Goal: Information Seeking & Learning: Learn about a topic

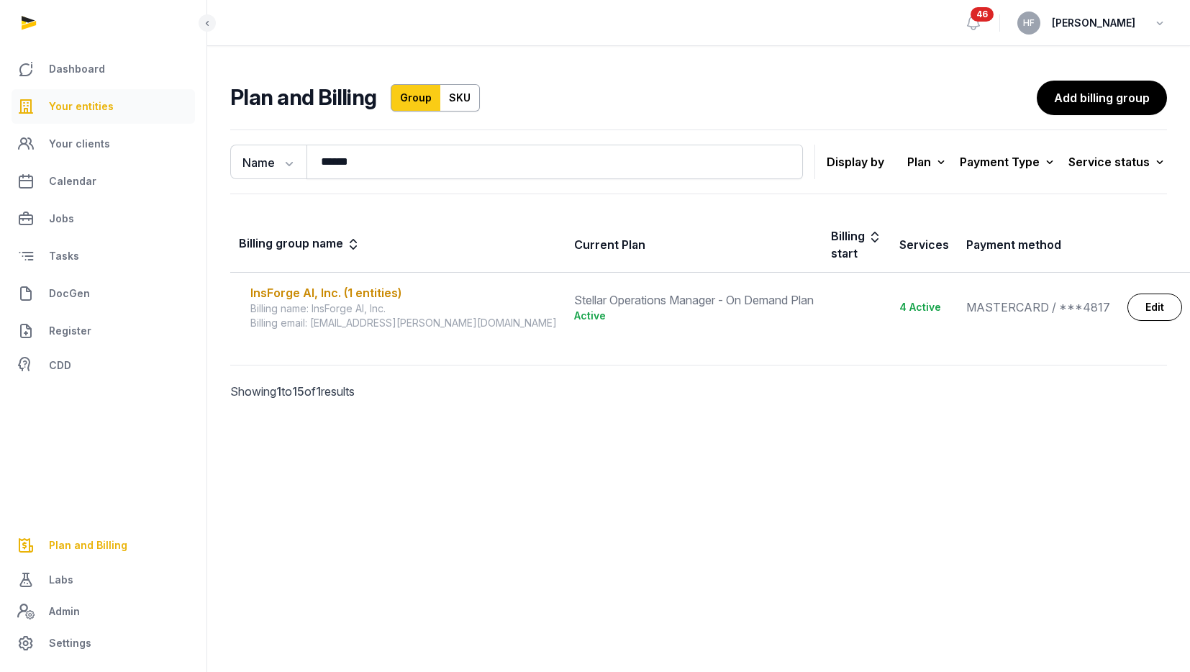
click at [112, 109] on link "Your entities" at bounding box center [103, 106] width 183 height 35
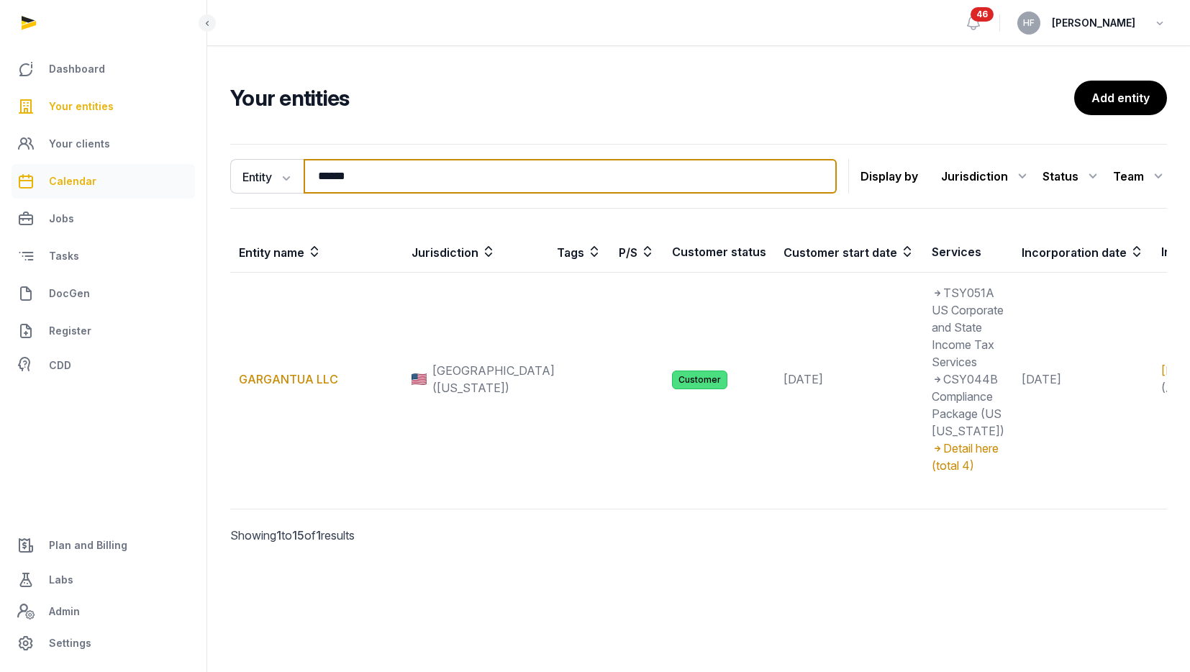
drag, startPoint x: 391, startPoint y: 180, endPoint x: 168, endPoint y: 165, distance: 223.6
click at [187, 165] on div "Dashboard Your entities Your clients Calendar Jobs Tasks DocGen Register CDD Pl…" at bounding box center [595, 336] width 1190 height 672
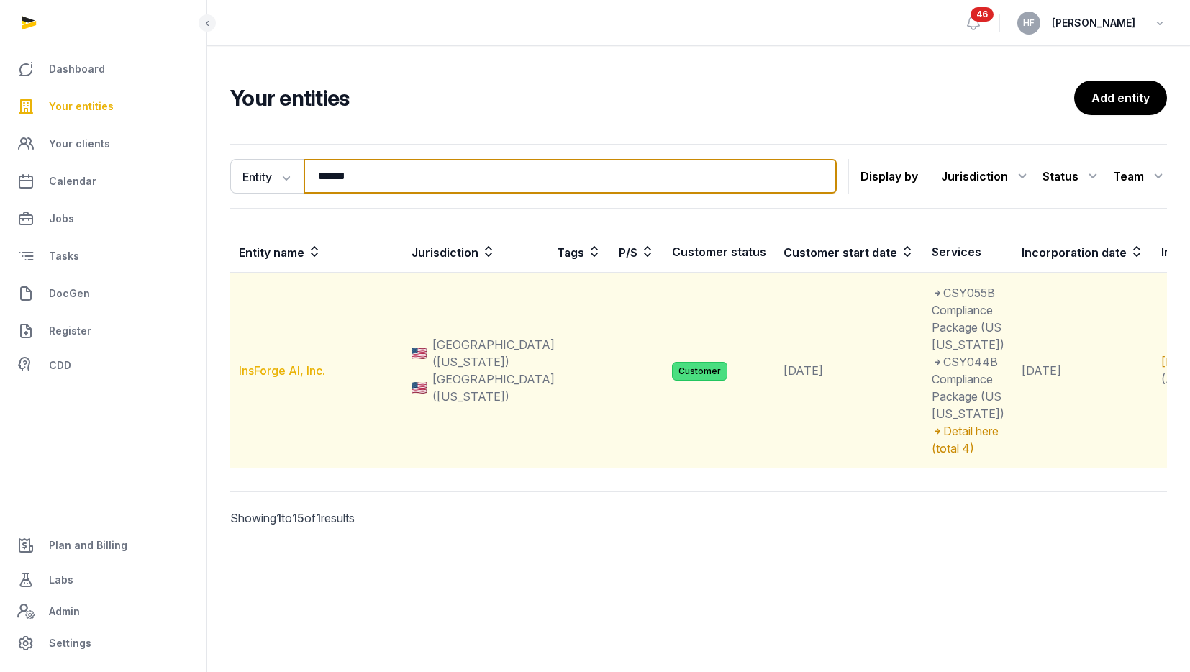
type input "******"
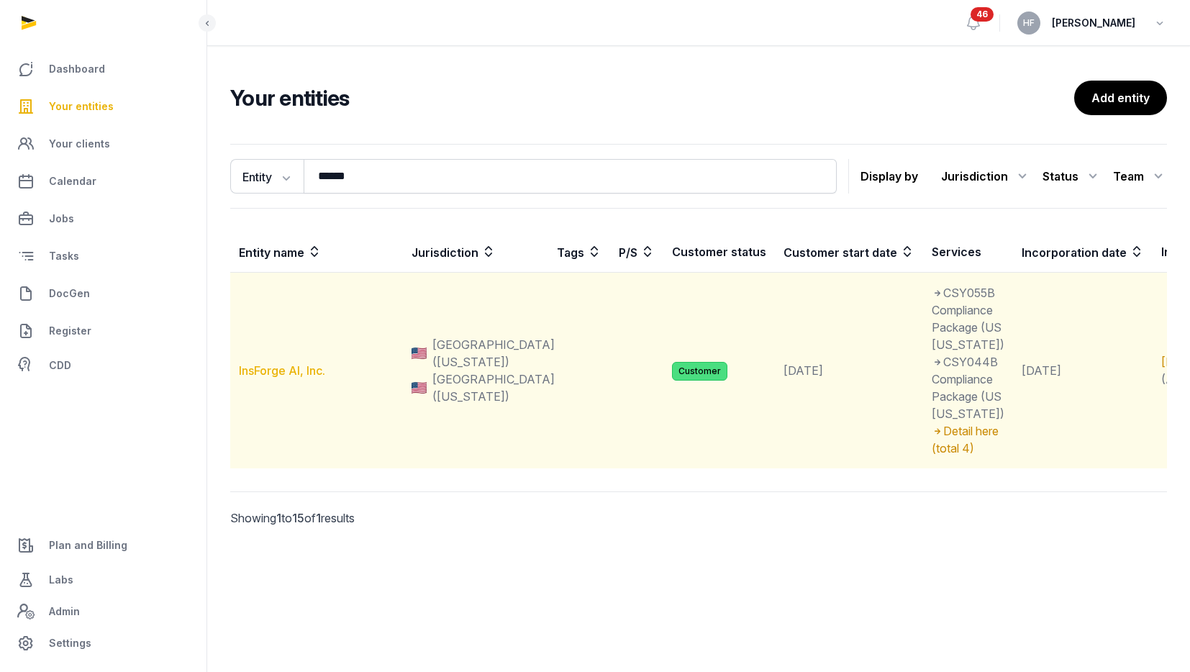
click at [289, 378] on link "InsForge AI, Inc." at bounding box center [282, 370] width 86 height 14
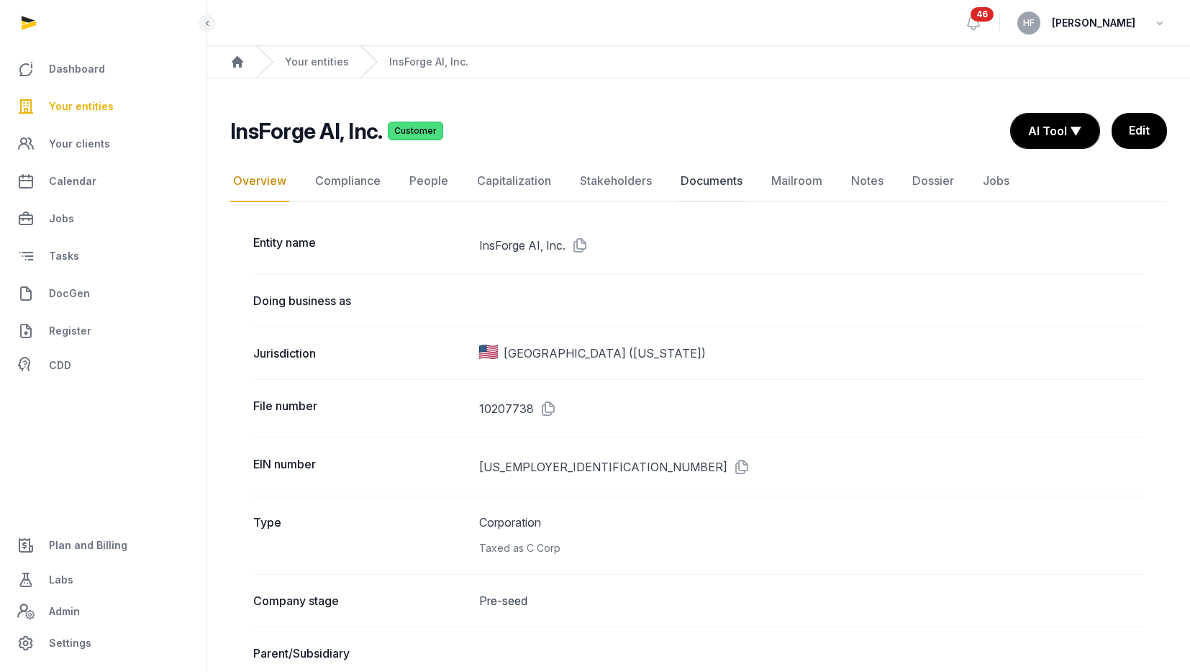
click at [730, 182] on link "Documents" at bounding box center [712, 181] width 68 height 42
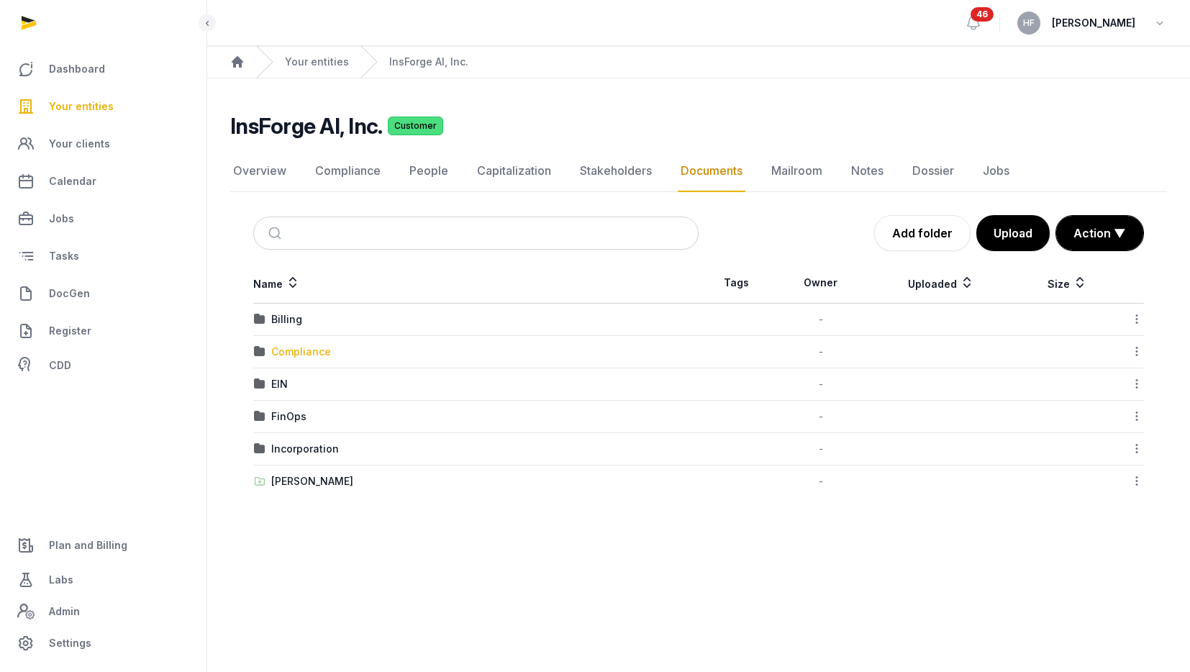
click at [310, 346] on div "Compliance" at bounding box center [301, 352] width 60 height 14
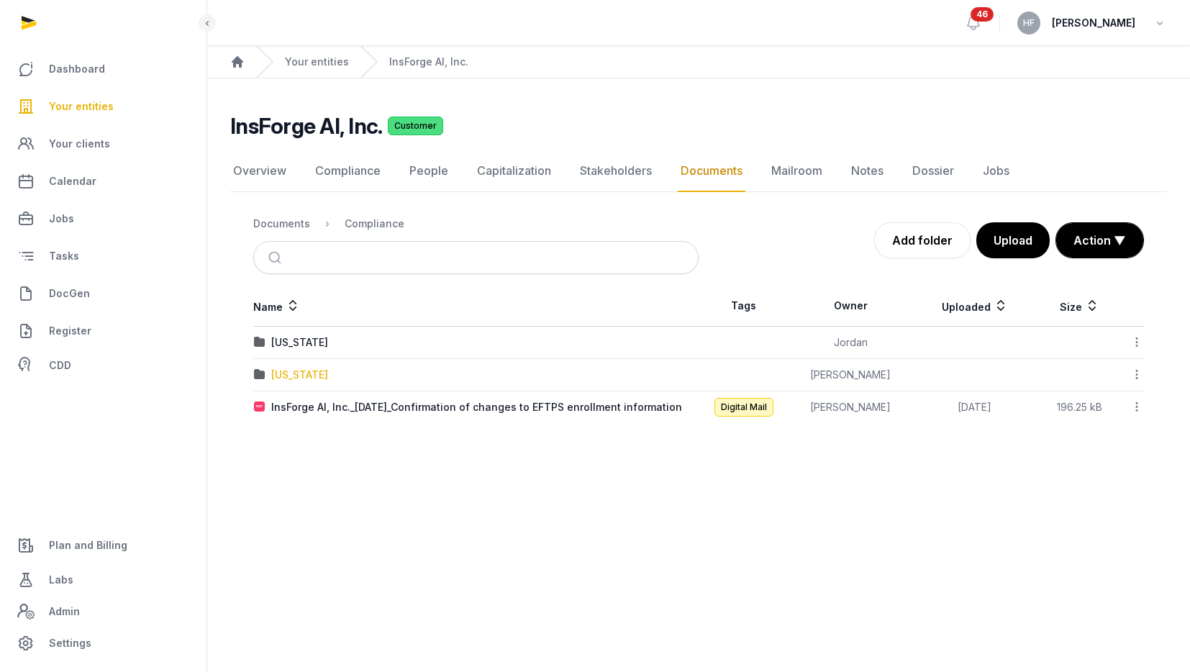
click at [311, 375] on div "[US_STATE]" at bounding box center [299, 375] width 57 height 14
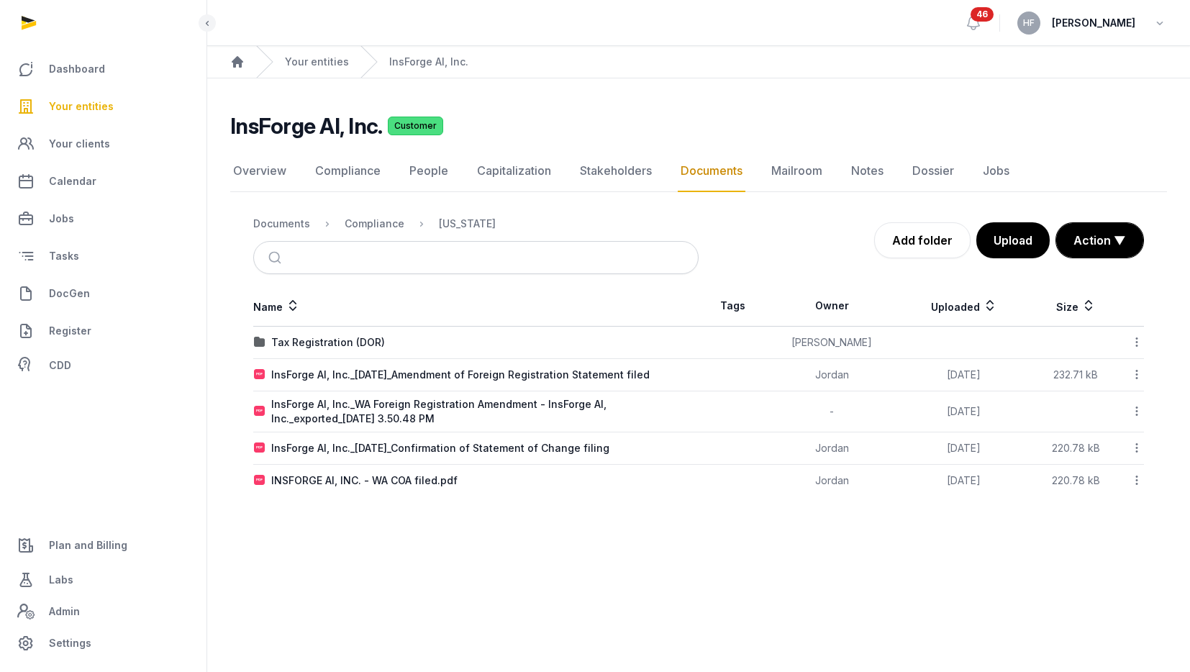
click at [367, 341] on div "Tax Registration (DOR)" at bounding box center [328, 342] width 114 height 14
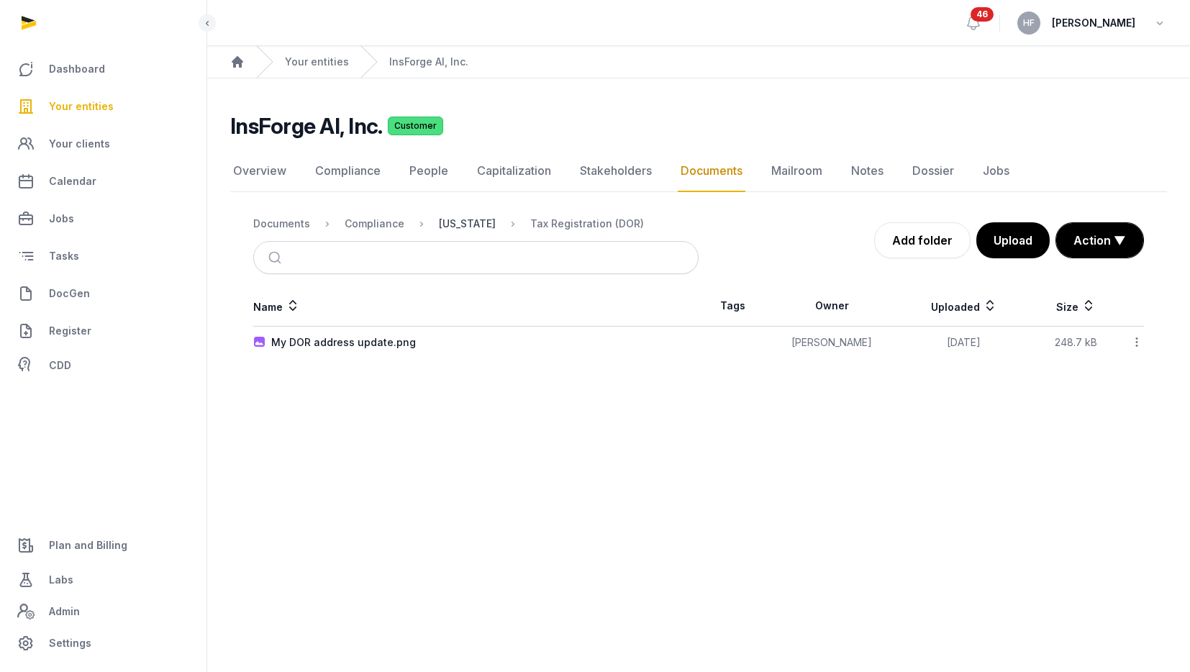
click at [473, 224] on div "[US_STATE]" at bounding box center [467, 224] width 57 height 14
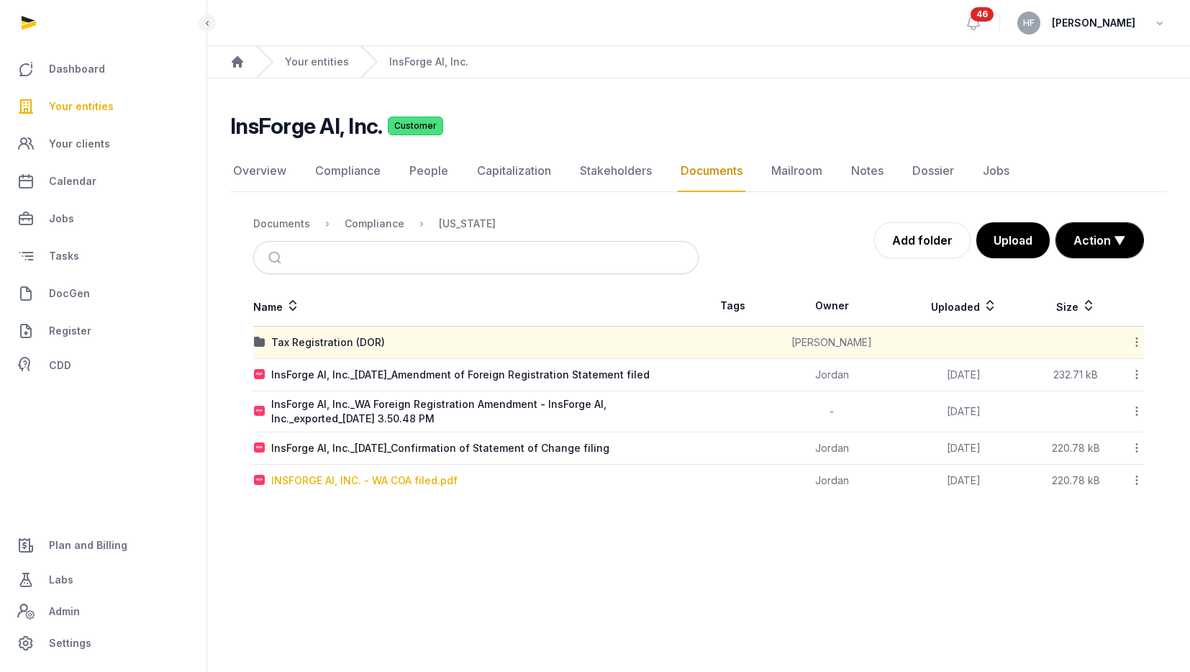
click at [430, 484] on div "INSFORGE AI, INC. - WA COA filed.pdf" at bounding box center [364, 480] width 186 height 14
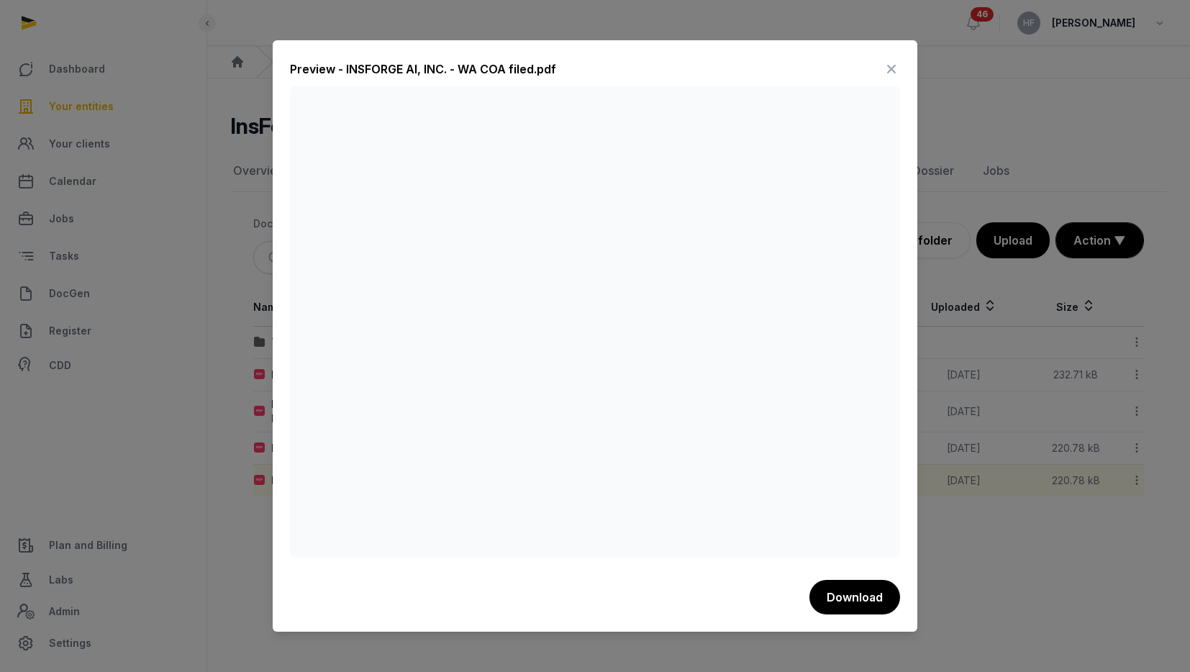
click at [889, 71] on icon at bounding box center [891, 69] width 17 height 23
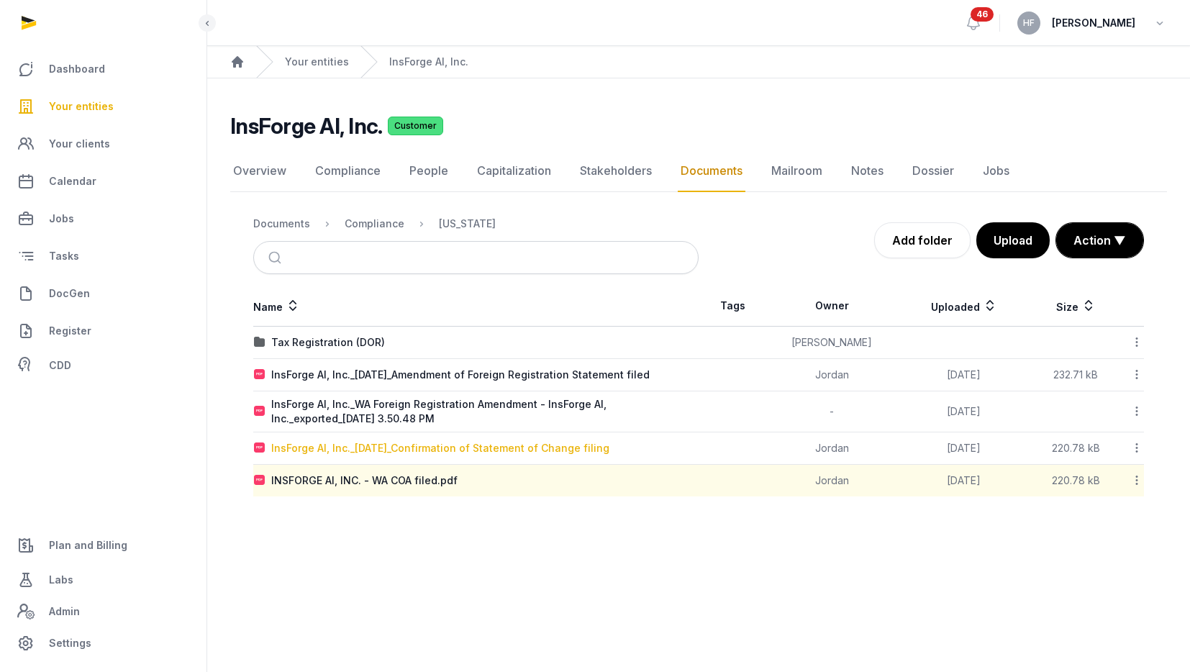
click at [568, 453] on div "InsForge AI, Inc._[DATE]_Confirmation of Statement of Change filing" at bounding box center [440, 448] width 338 height 14
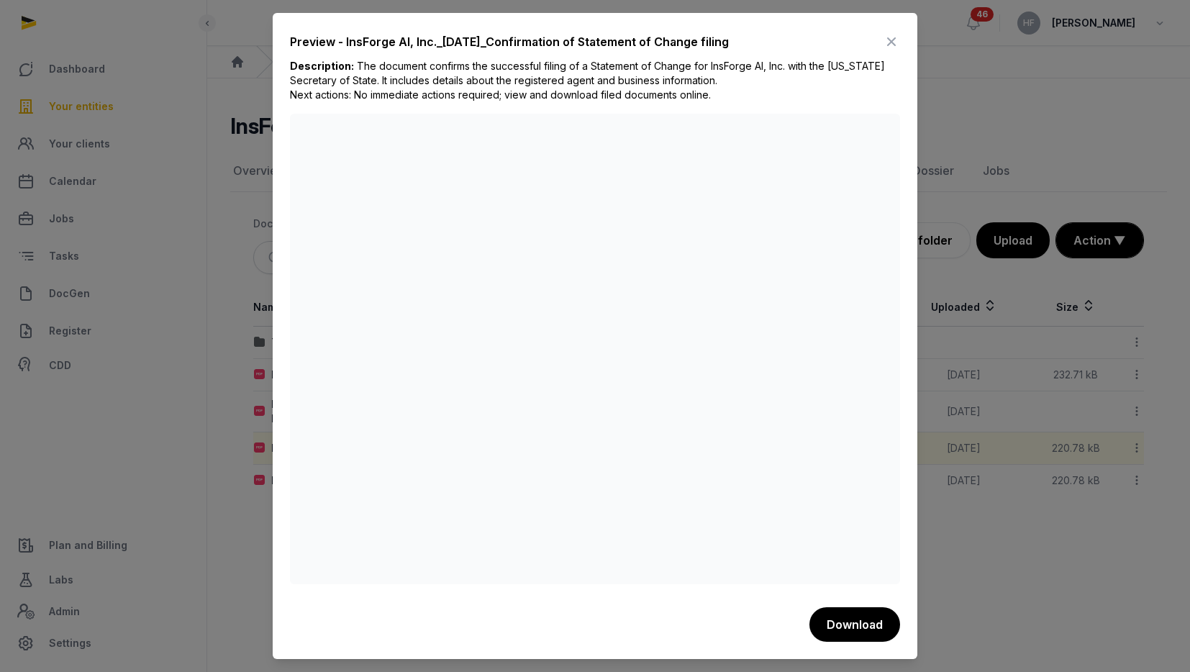
click at [892, 42] on icon at bounding box center [891, 41] width 17 height 23
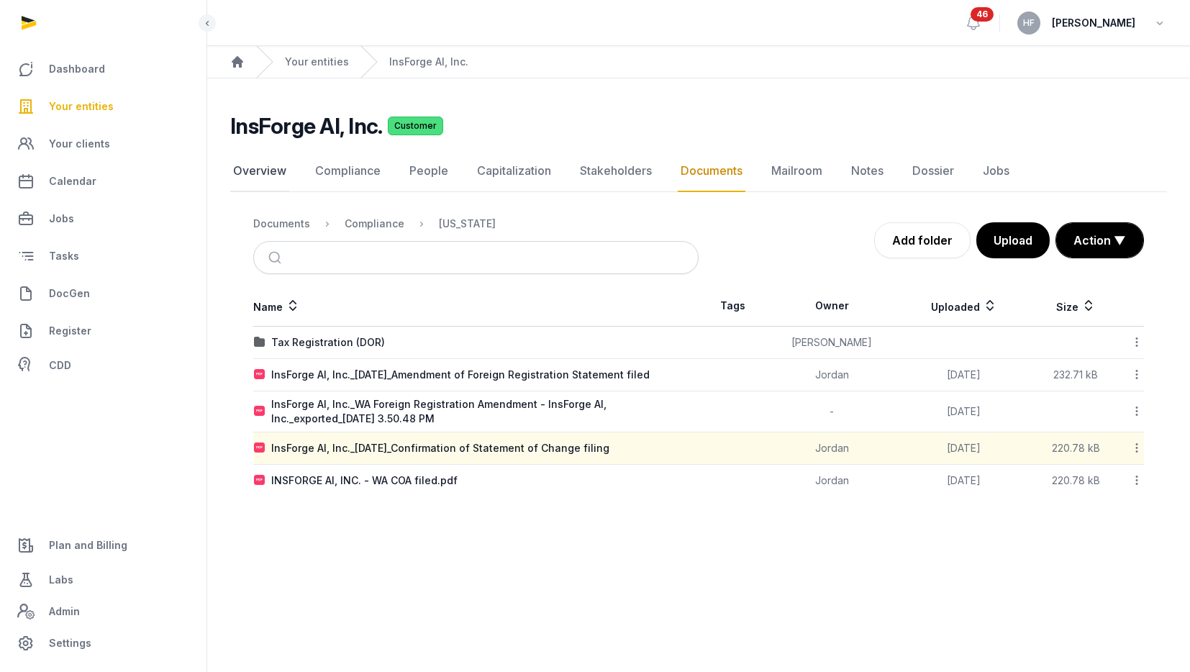
click at [264, 169] on link "Overview" at bounding box center [259, 171] width 59 height 42
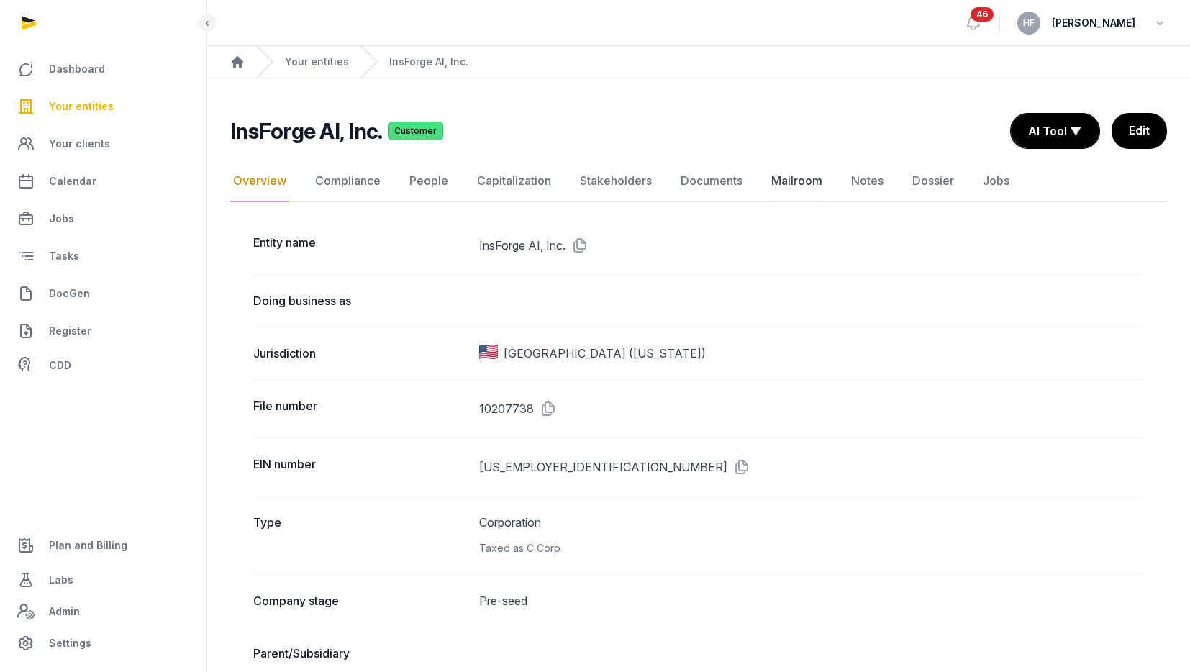
click at [797, 178] on link "Mailroom" at bounding box center [796, 181] width 57 height 42
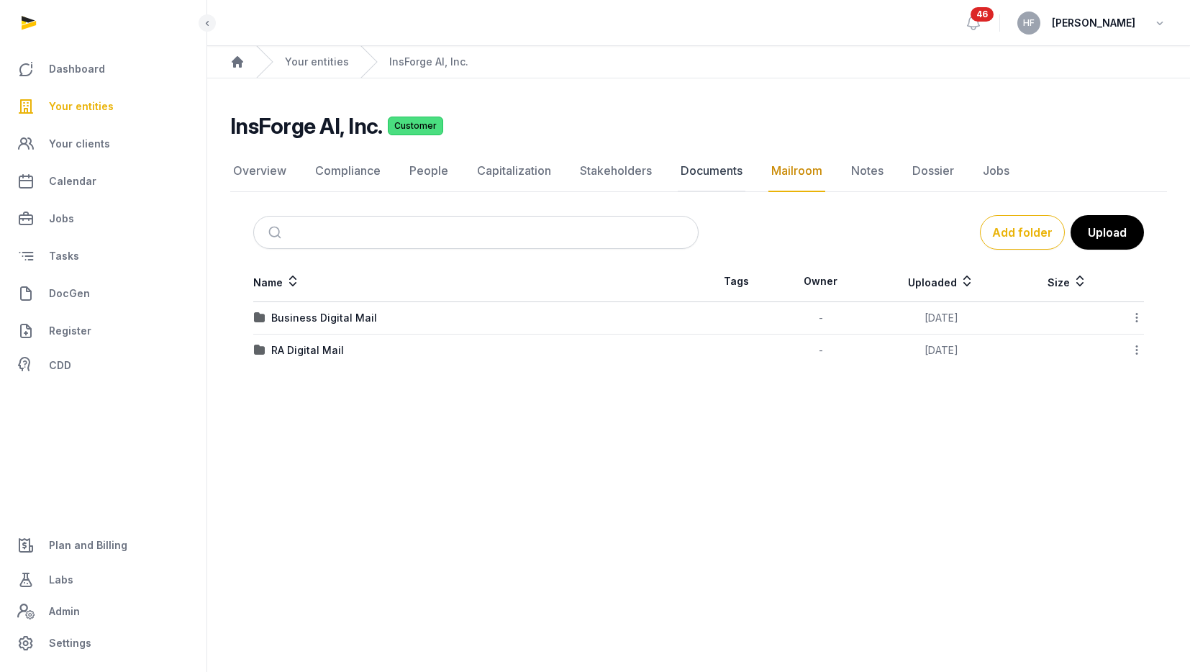
click at [709, 173] on link "Documents" at bounding box center [712, 171] width 68 height 42
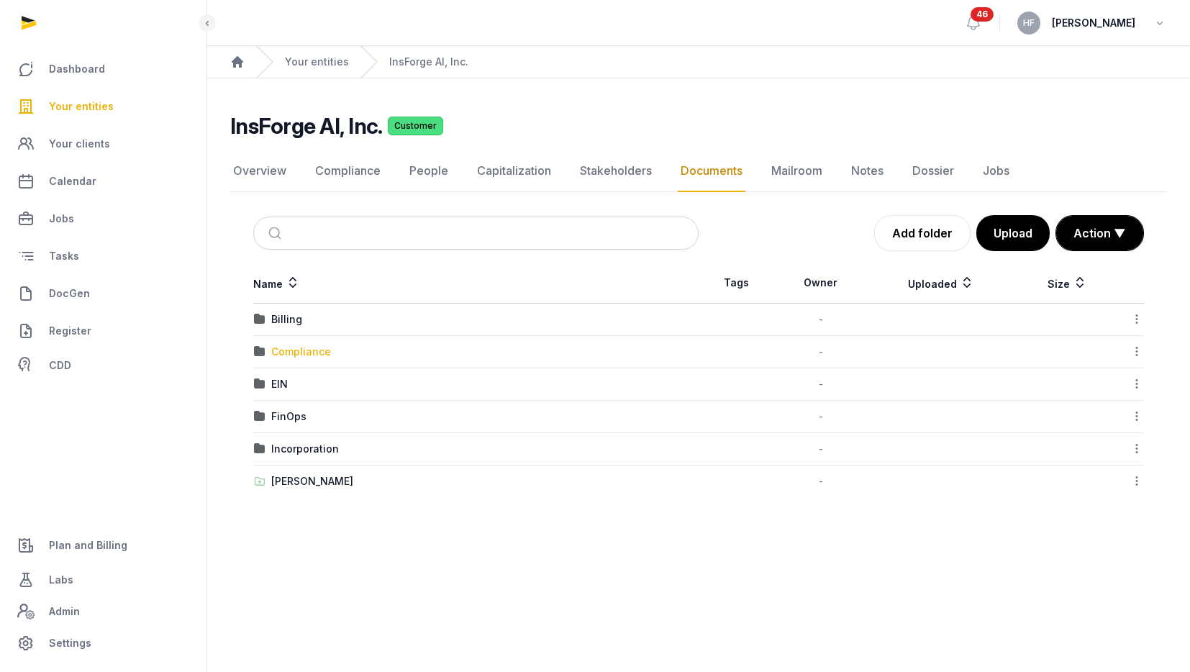
click at [312, 355] on div "Compliance" at bounding box center [301, 352] width 60 height 14
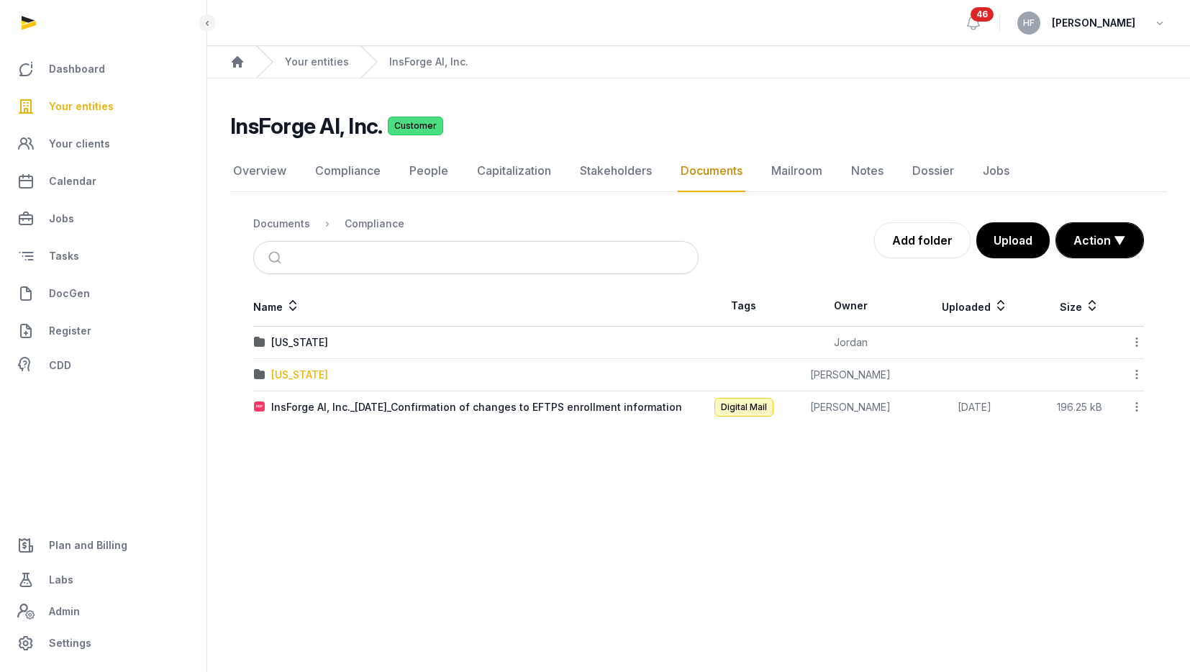
click at [311, 375] on div "[US_STATE]" at bounding box center [299, 375] width 57 height 14
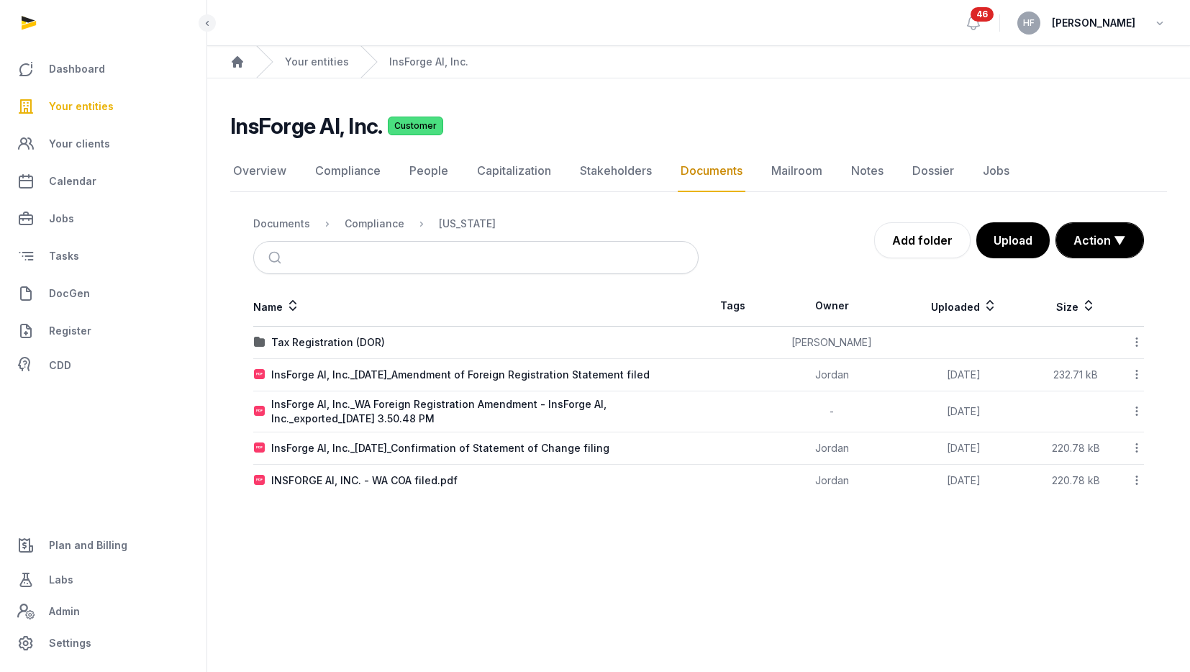
click at [983, 303] on icon at bounding box center [990, 305] width 14 height 17
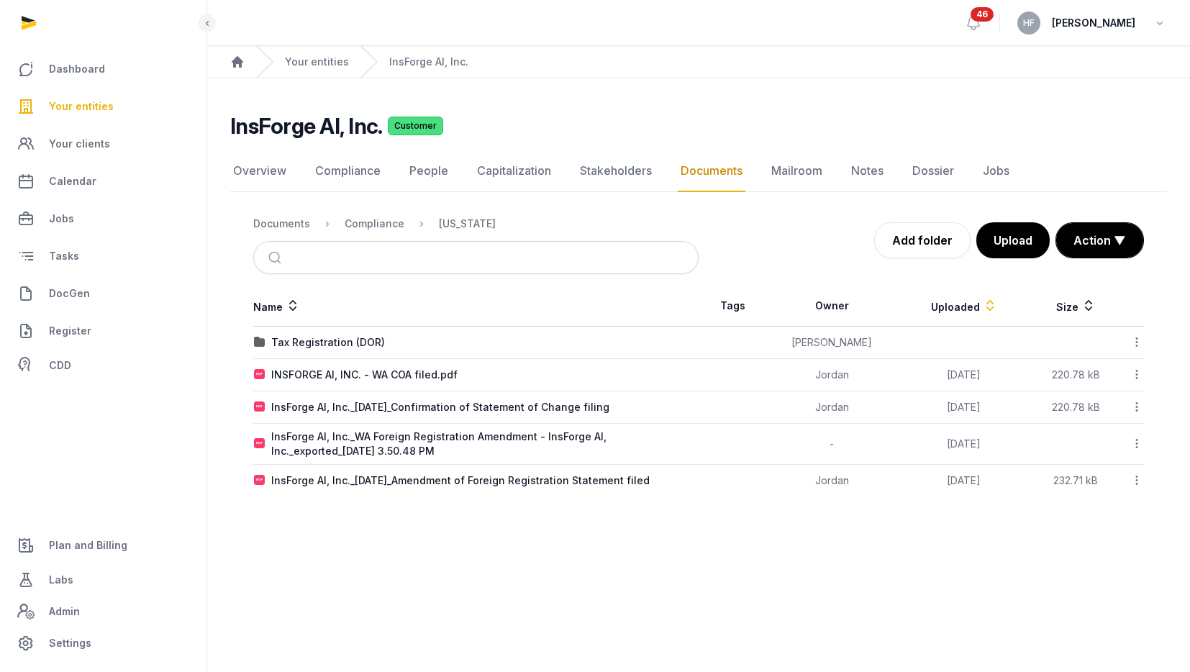
click at [983, 304] on icon at bounding box center [990, 305] width 14 height 17
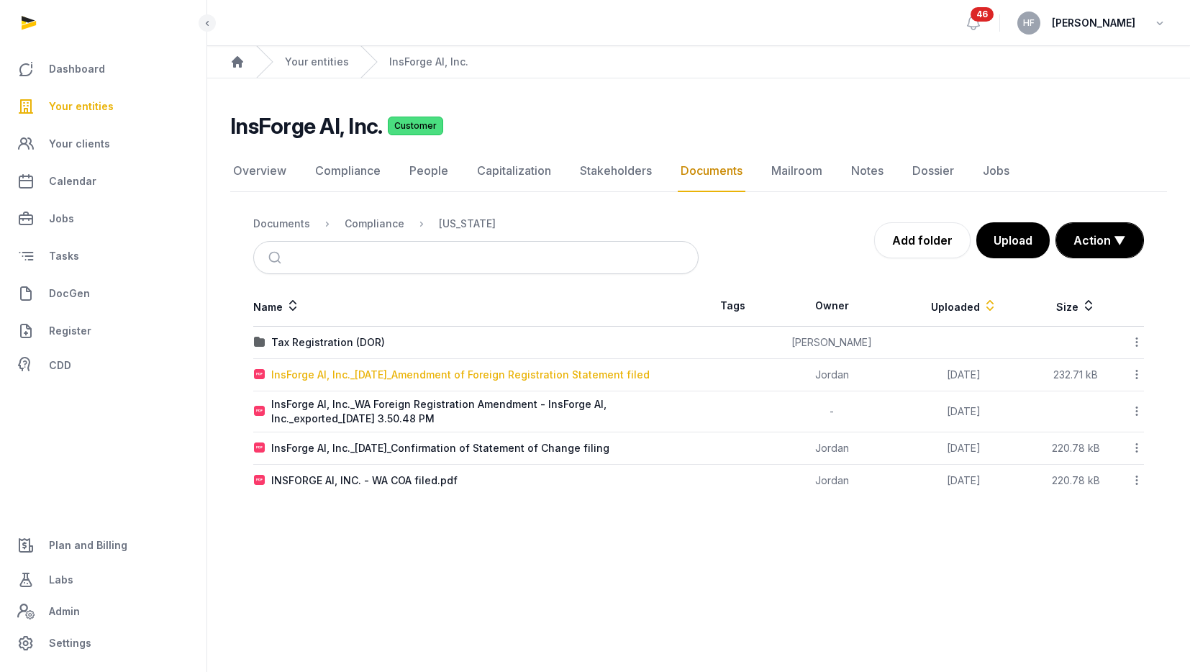
click at [439, 379] on div "InsForge AI, Inc._[DATE]_Amendment of Foreign Registration Statement filed" at bounding box center [460, 375] width 378 height 14
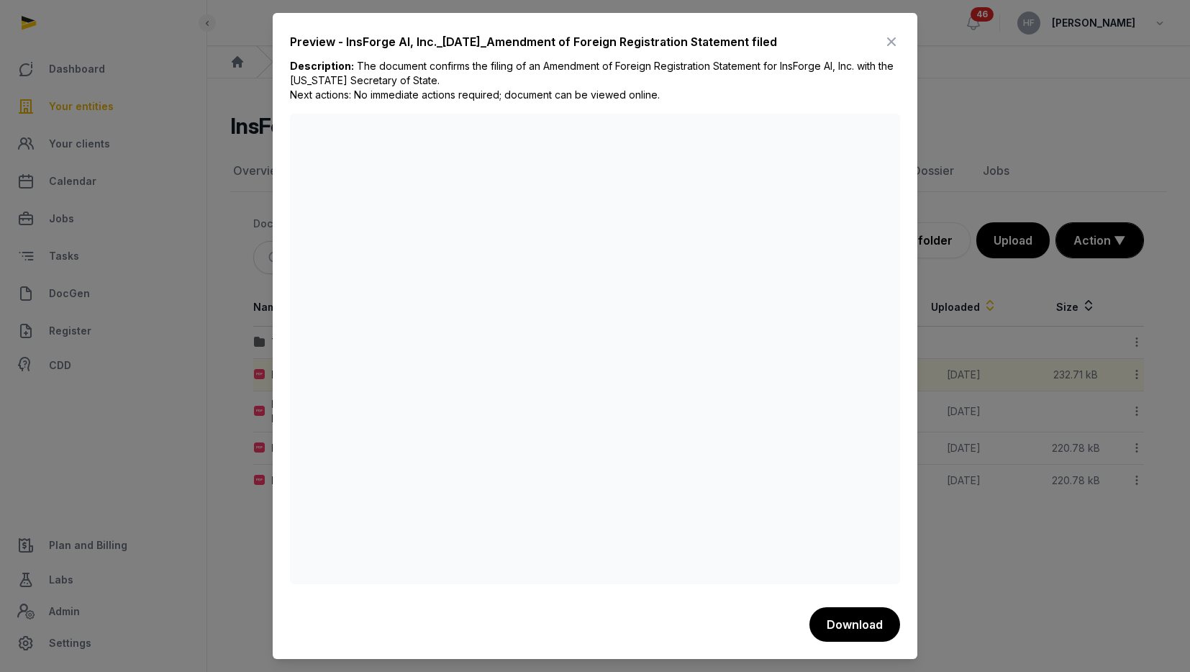
click at [889, 42] on icon at bounding box center [891, 41] width 17 height 23
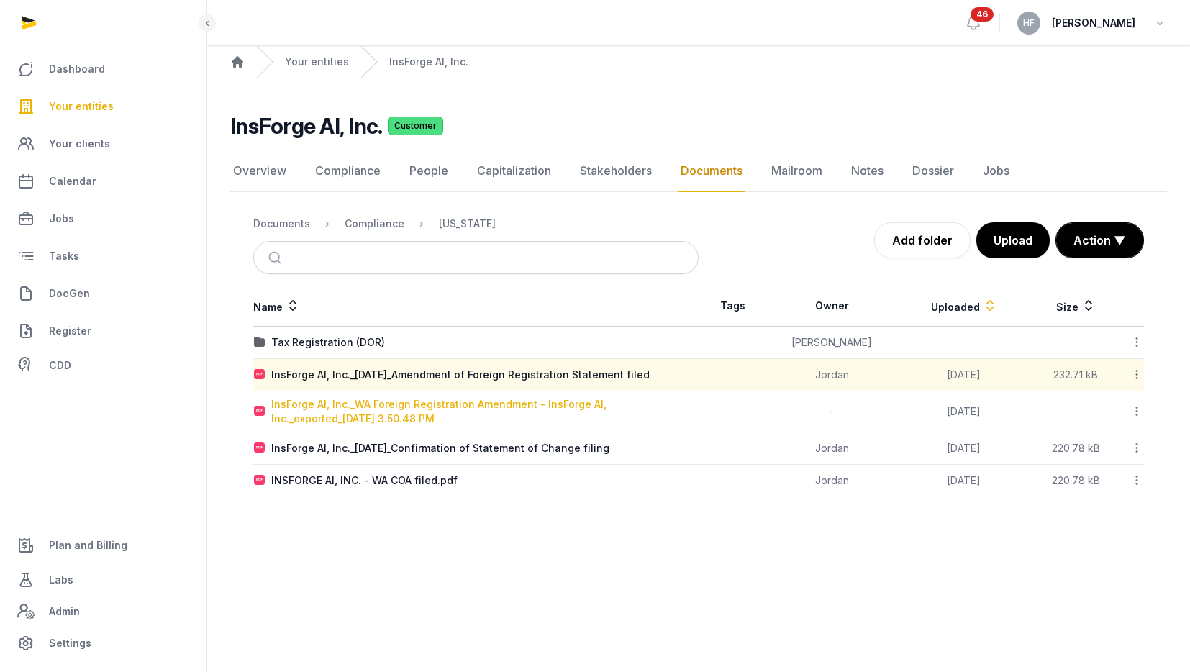
click at [557, 407] on div "InsForge AI, Inc._WA Foreign Registration Amendment - InsForge AI, Inc._exporte…" at bounding box center [484, 411] width 427 height 29
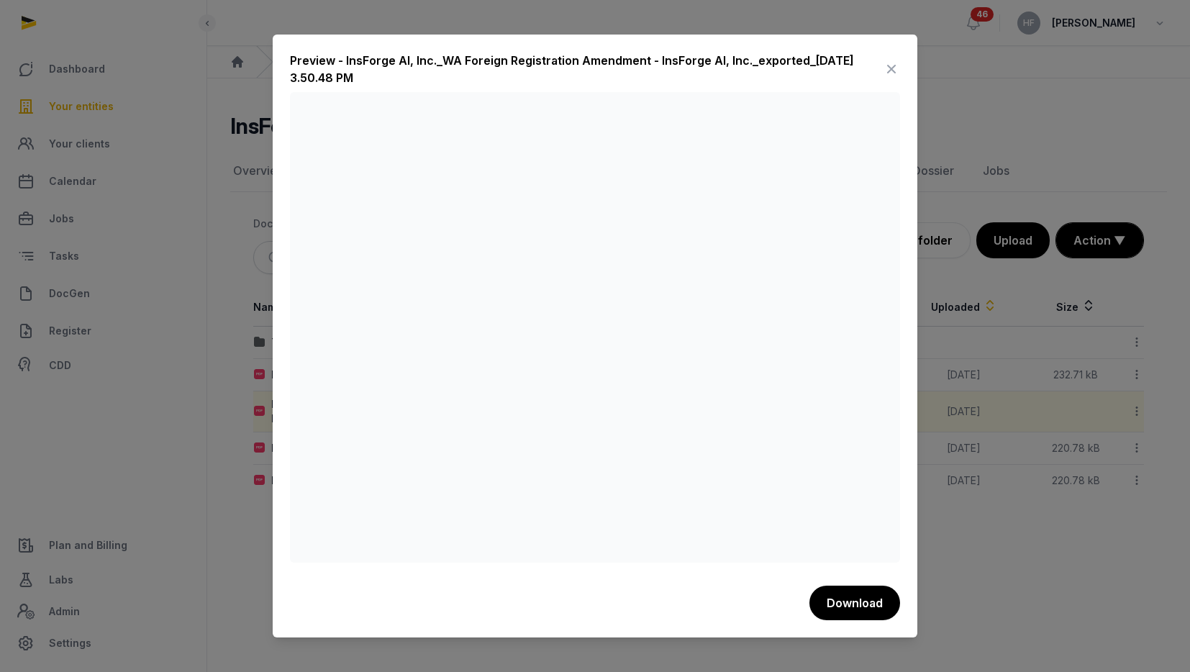
click at [894, 70] on icon at bounding box center [891, 69] width 17 height 23
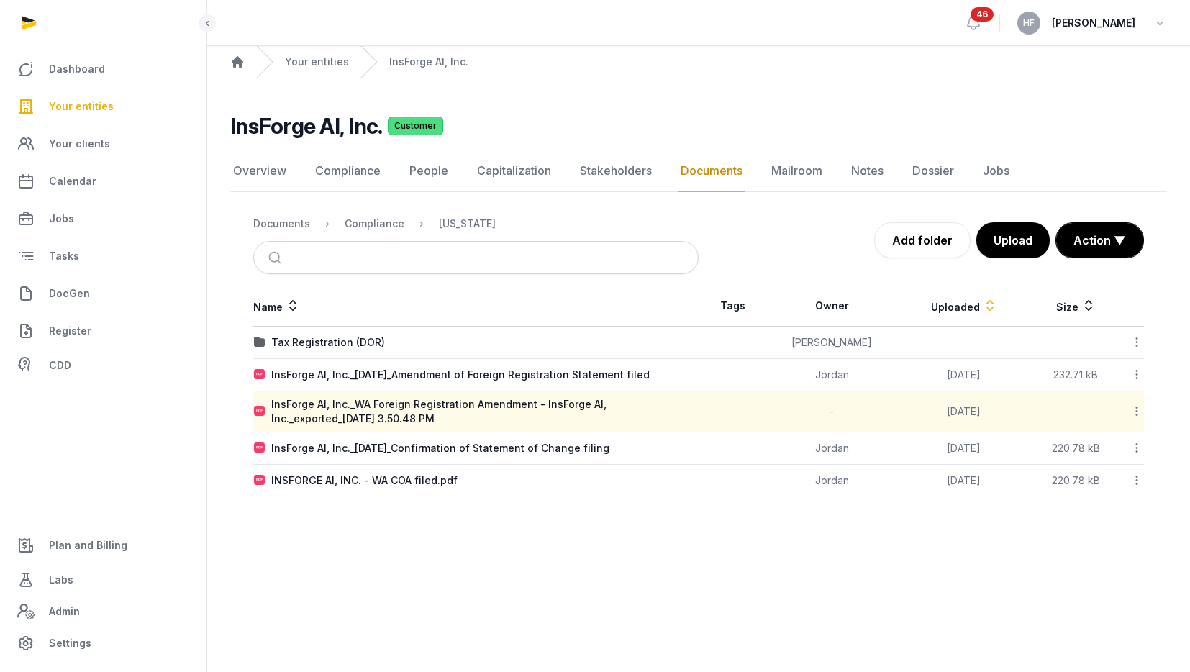
click at [1138, 373] on icon at bounding box center [1136, 374] width 13 height 15
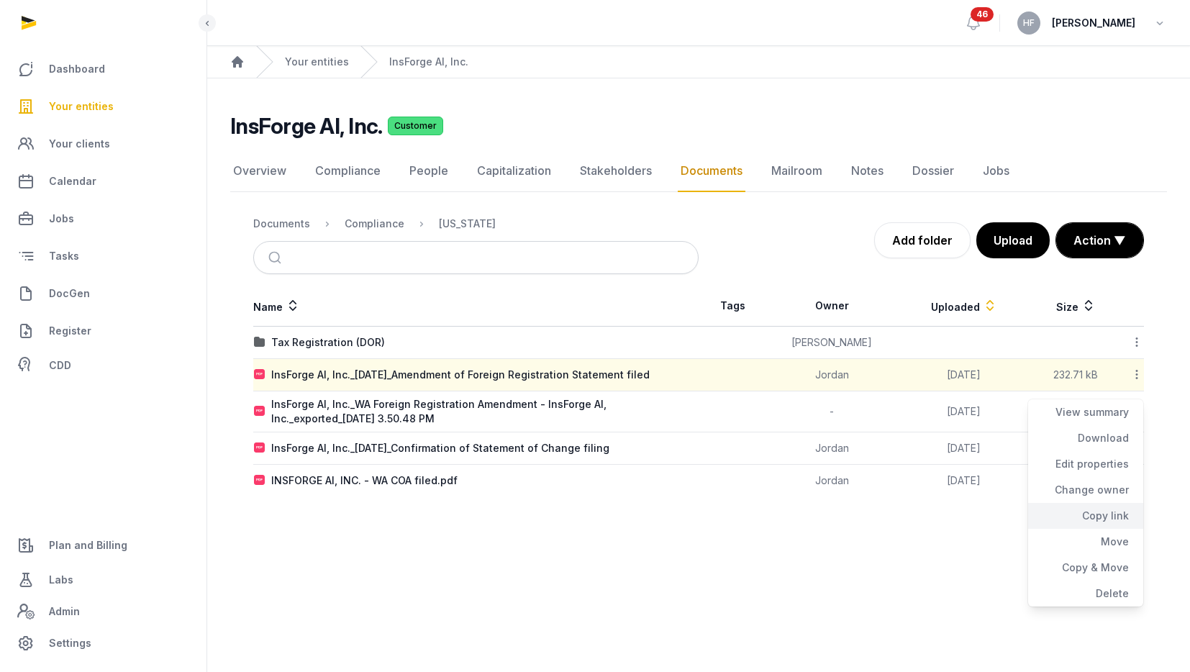
click at [1112, 516] on div "Copy link" at bounding box center [1085, 516] width 115 height 26
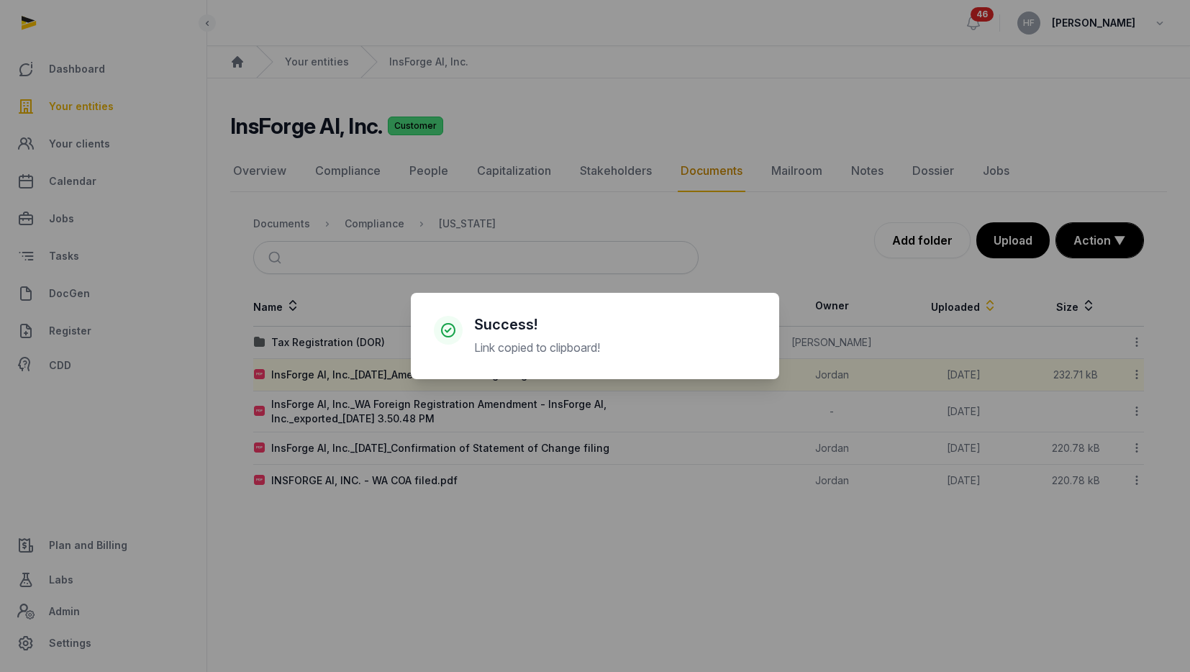
click at [371, 224] on div "× Success! Link copied to clipboard! Cancel No OK" at bounding box center [595, 336] width 1190 height 672
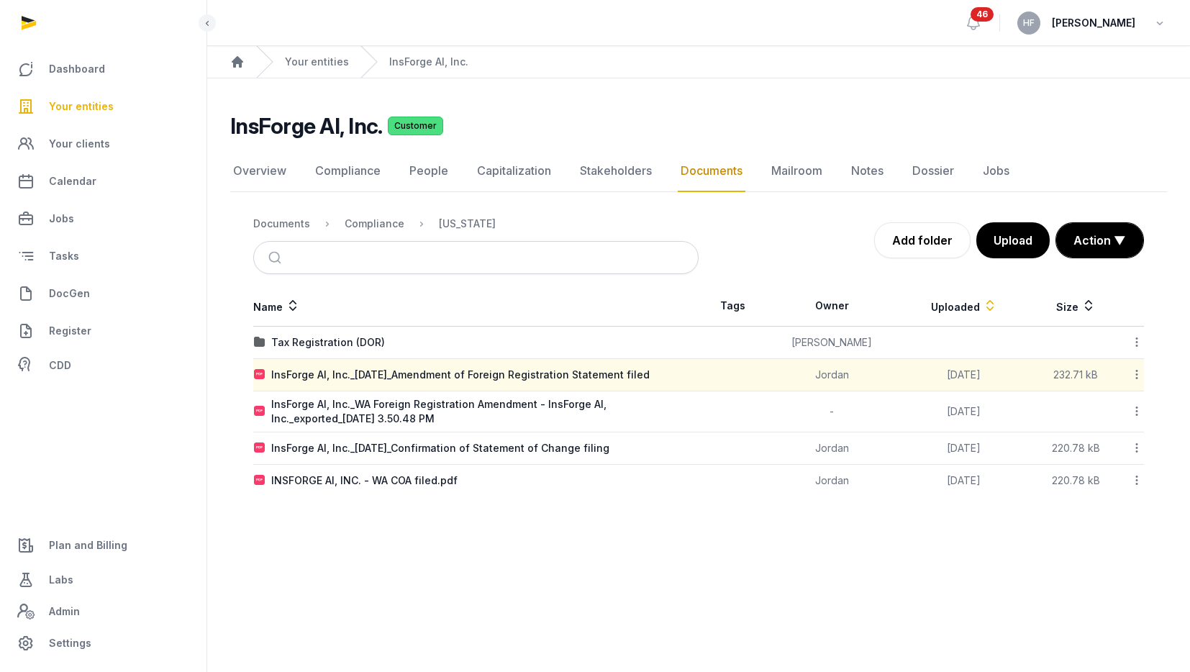
click at [371, 224] on div "Compliance" at bounding box center [375, 224] width 60 height 14
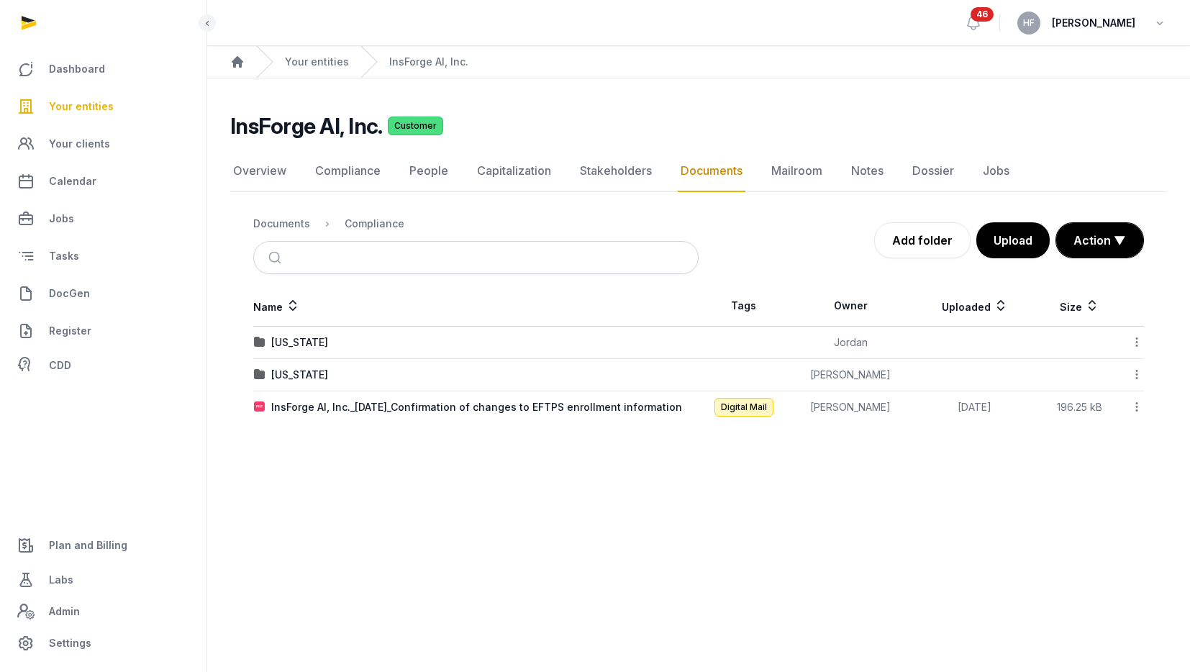
click at [304, 333] on td "[US_STATE]" at bounding box center [475, 343] width 445 height 32
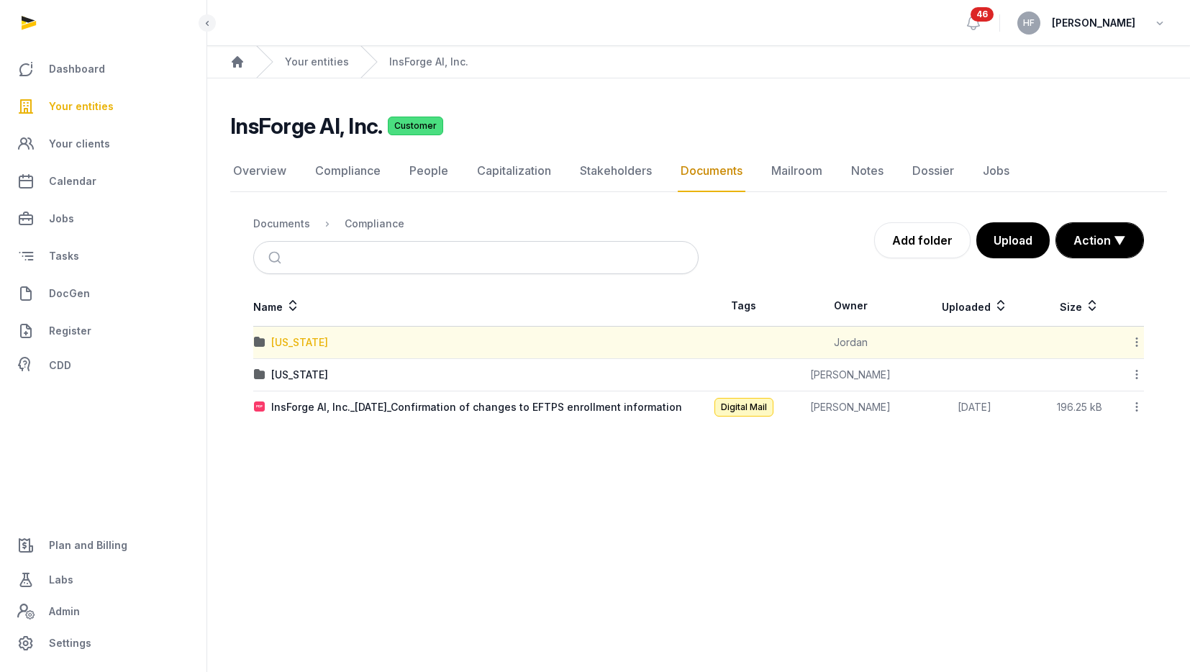
click at [304, 339] on div "[US_STATE]" at bounding box center [299, 342] width 57 height 14
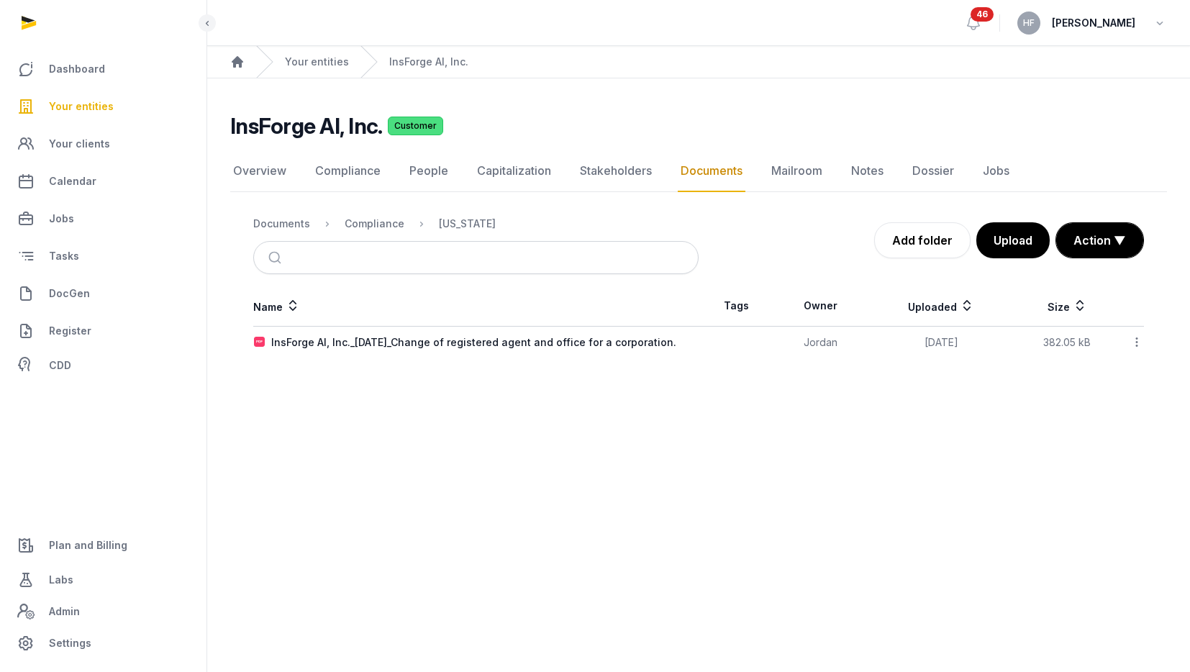
click at [382, 231] on div "Compliance" at bounding box center [363, 223] width 83 height 17
click at [382, 228] on div "Compliance" at bounding box center [375, 224] width 60 height 14
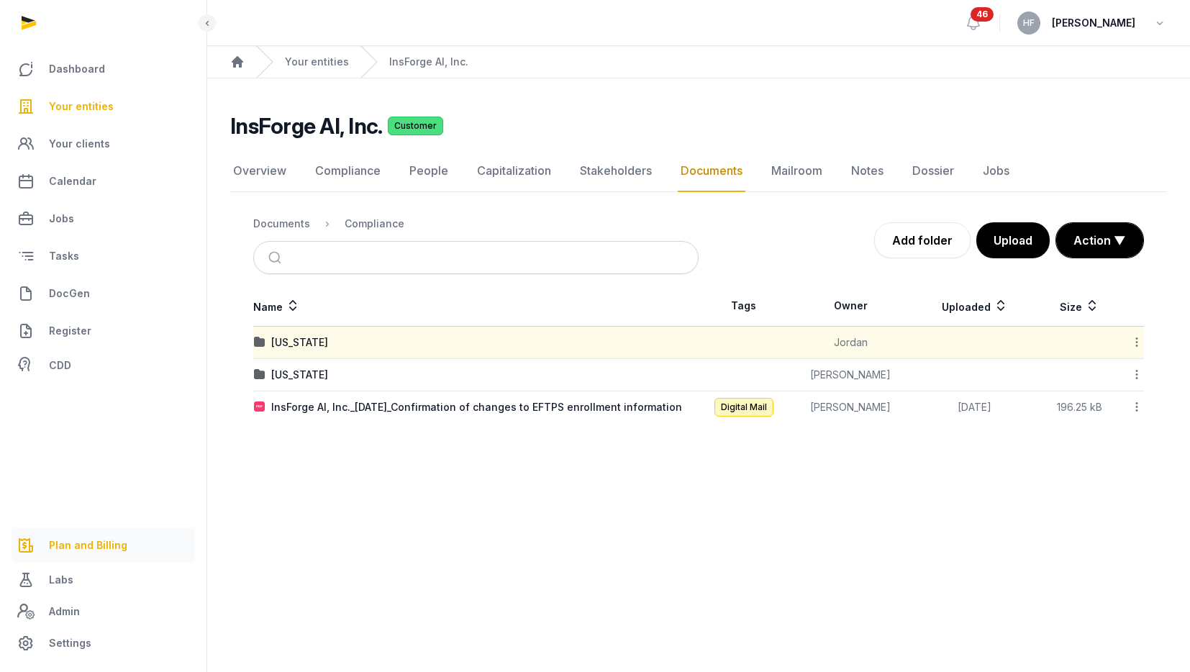
click at [104, 542] on span "Plan and Billing" at bounding box center [88, 545] width 78 height 17
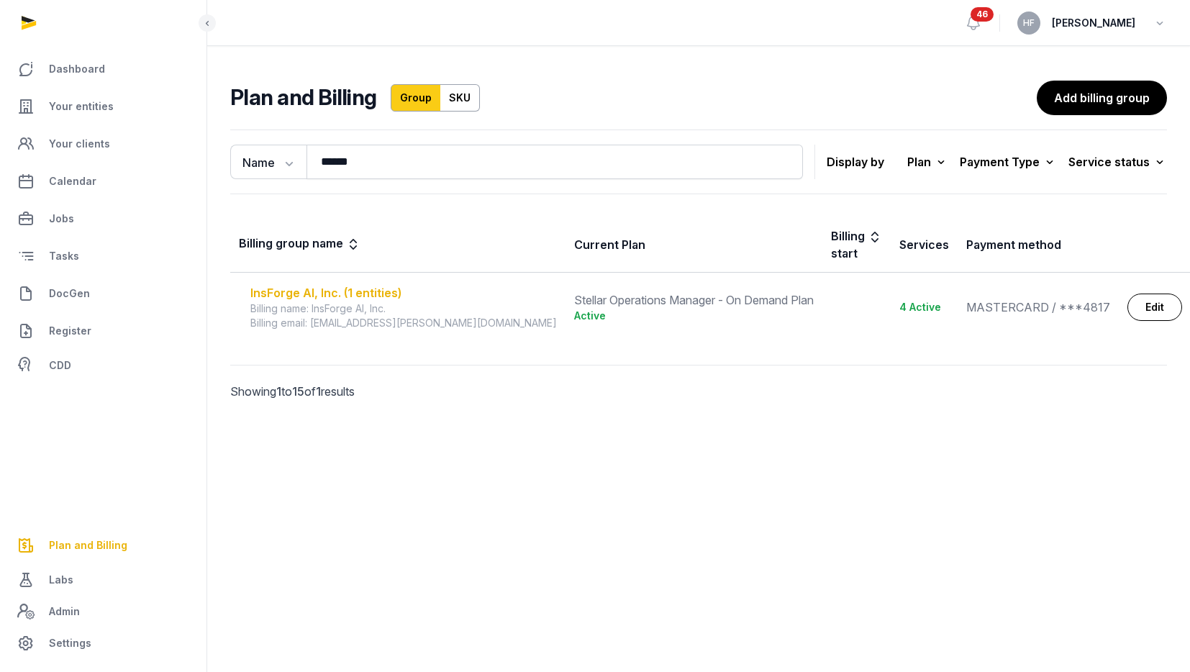
click at [362, 284] on div "InsForge AI, Inc. (1 entities)" at bounding box center [403, 292] width 307 height 17
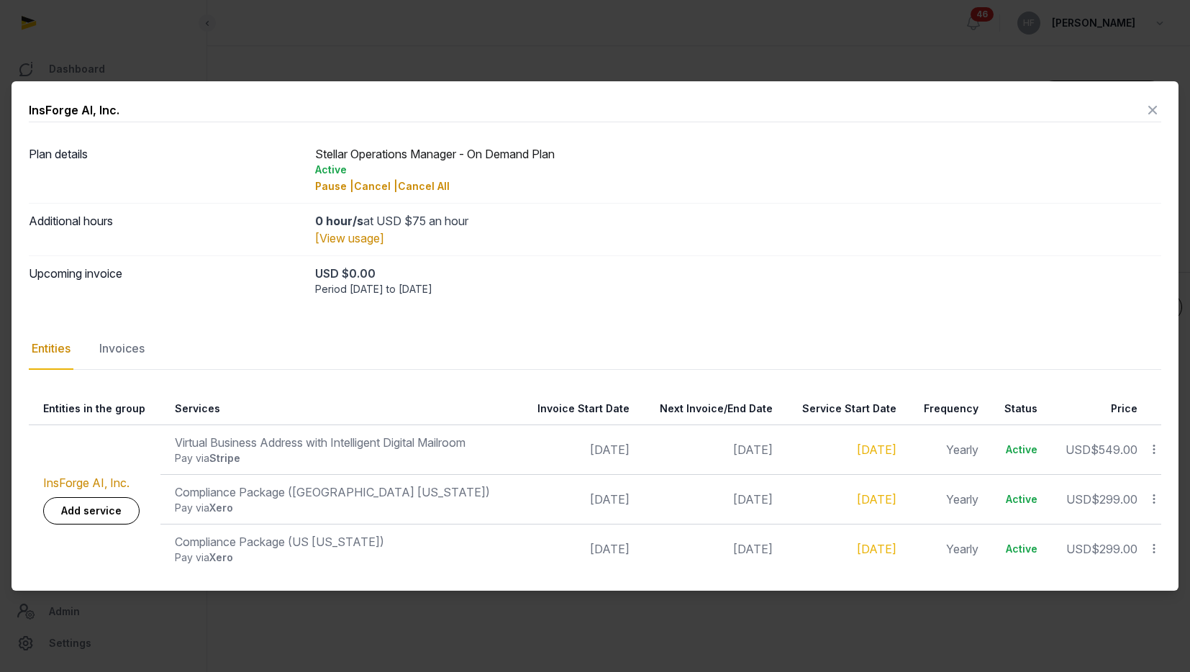
click at [1157, 109] on icon at bounding box center [1152, 110] width 17 height 23
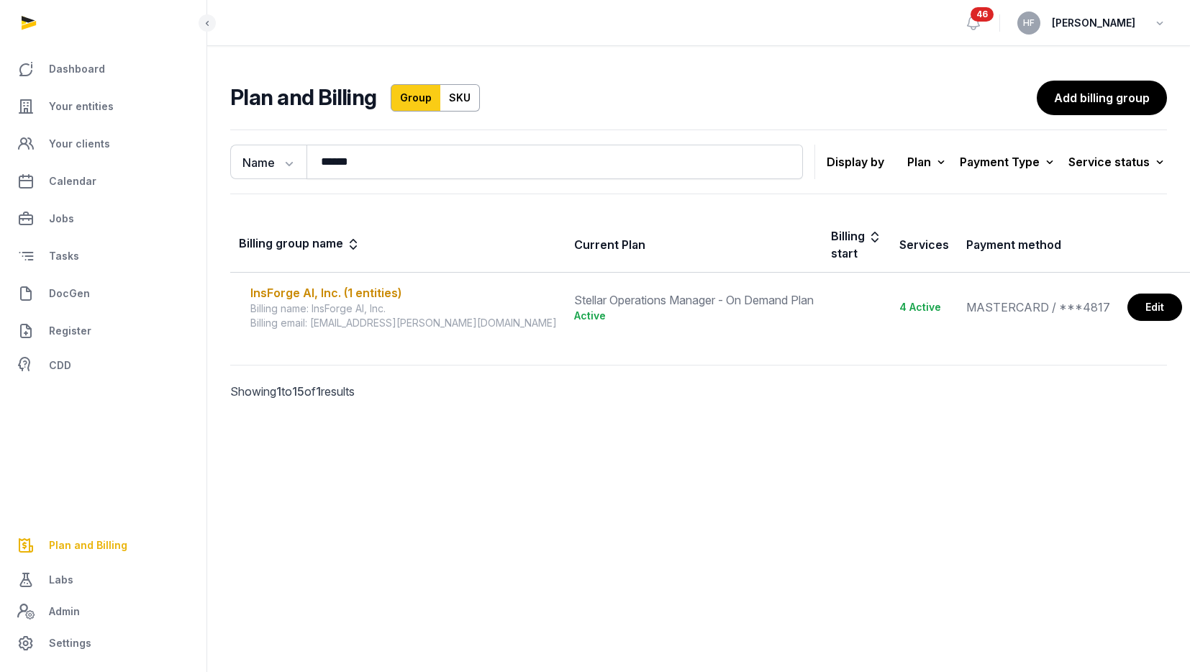
click at [1136, 294] on link "Edit" at bounding box center [1154, 307] width 55 height 27
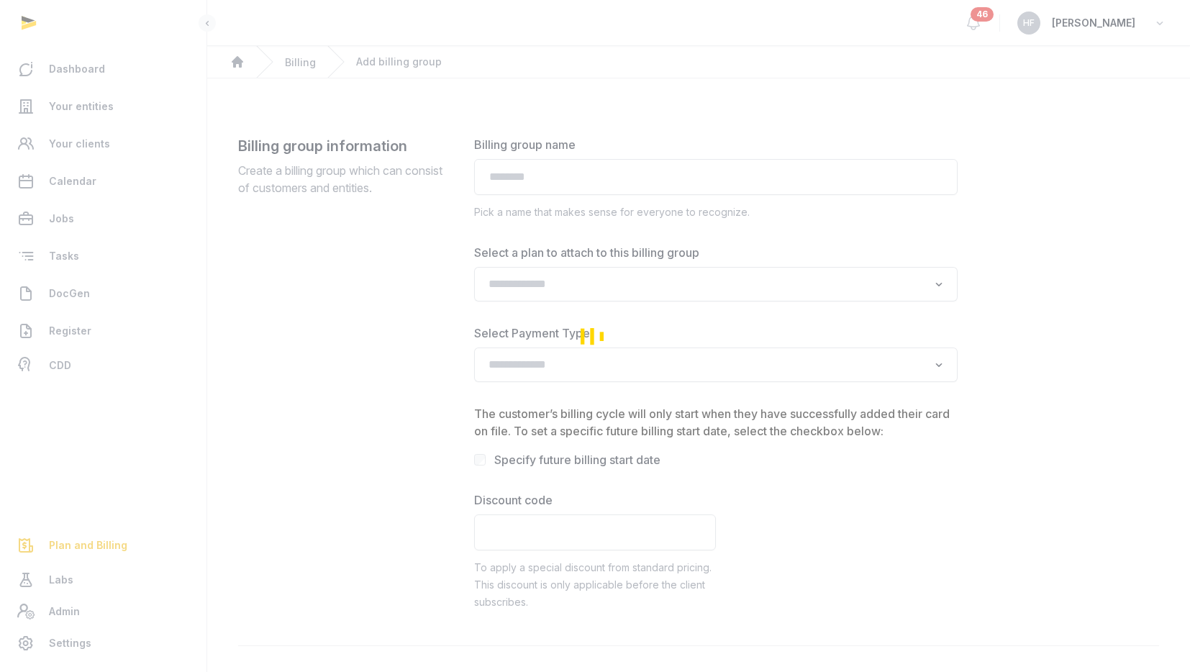
type input "**********"
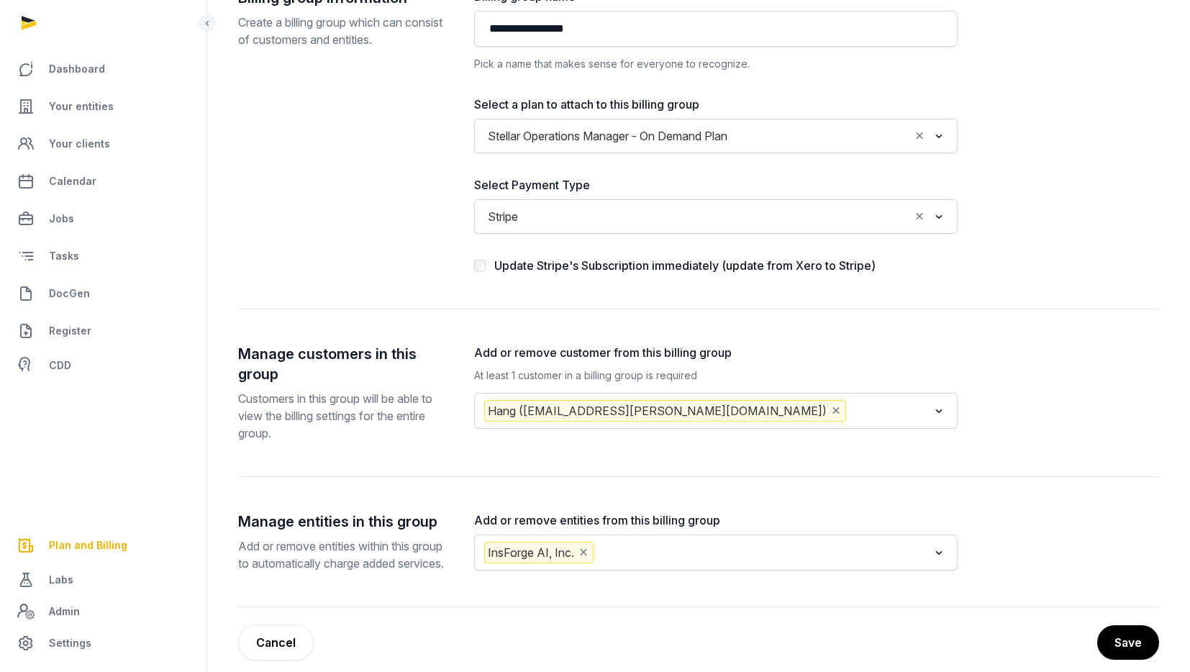
scroll to position [183, 0]
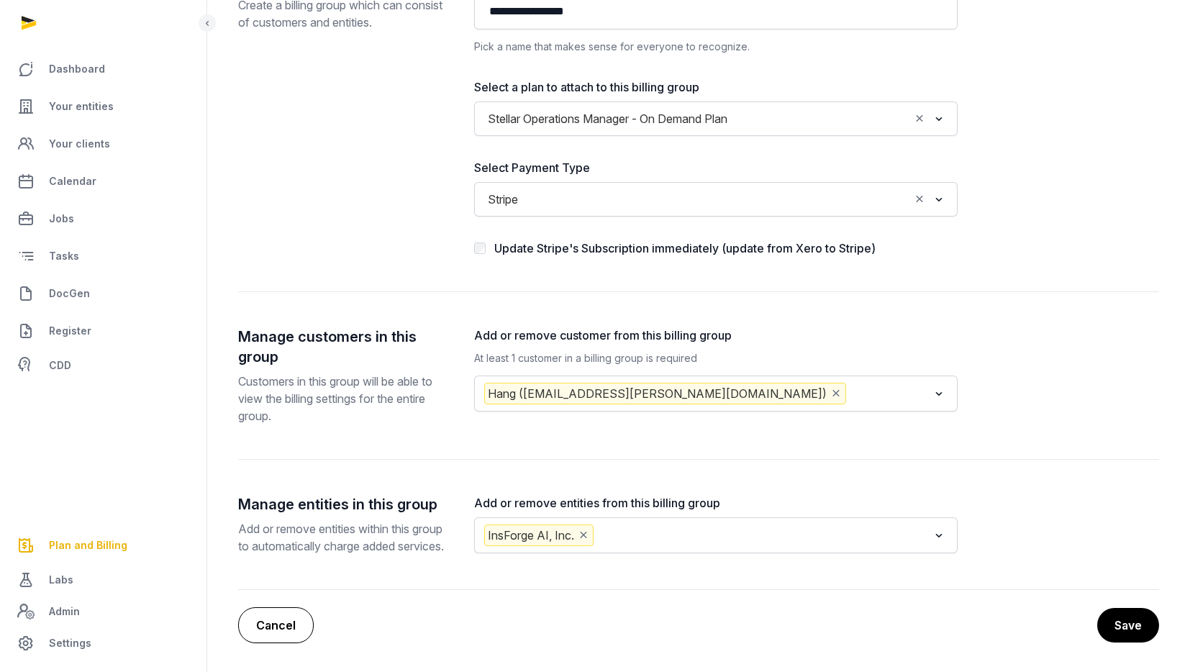
click at [266, 621] on link "Cancel" at bounding box center [276, 625] width 76 height 36
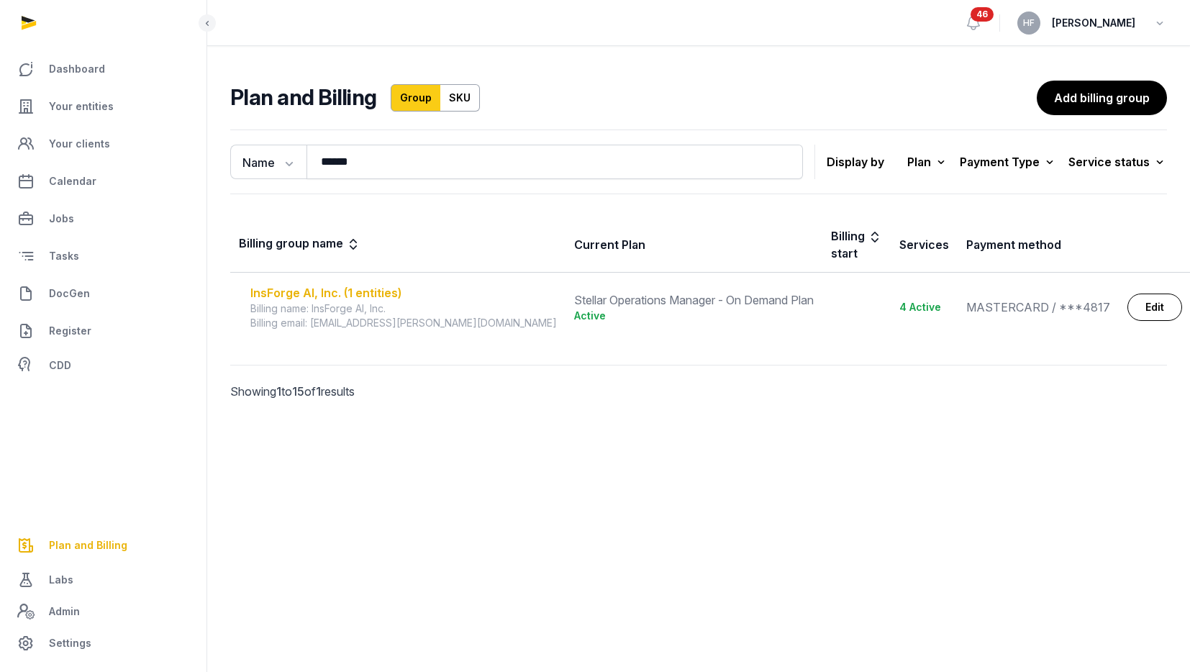
click at [383, 284] on div "InsForge AI, Inc. (1 entities)" at bounding box center [403, 292] width 307 height 17
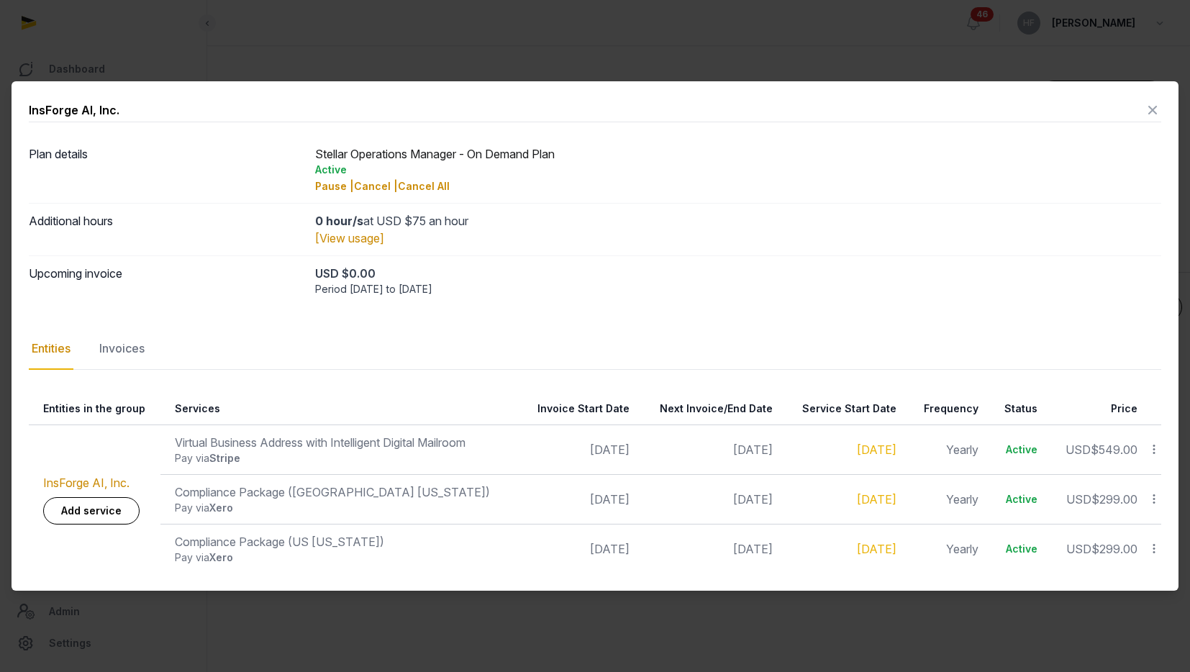
click at [1151, 109] on icon at bounding box center [1152, 110] width 17 height 23
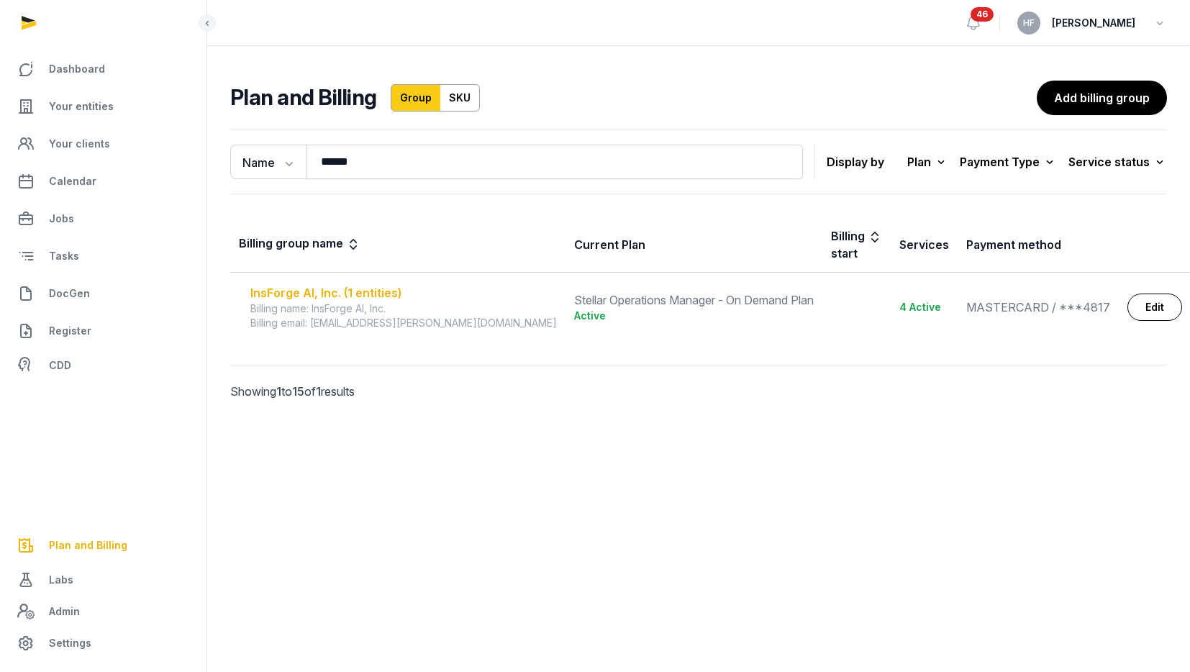
click at [394, 284] on div "InsForge AI, Inc. (1 entities)" at bounding box center [403, 292] width 307 height 17
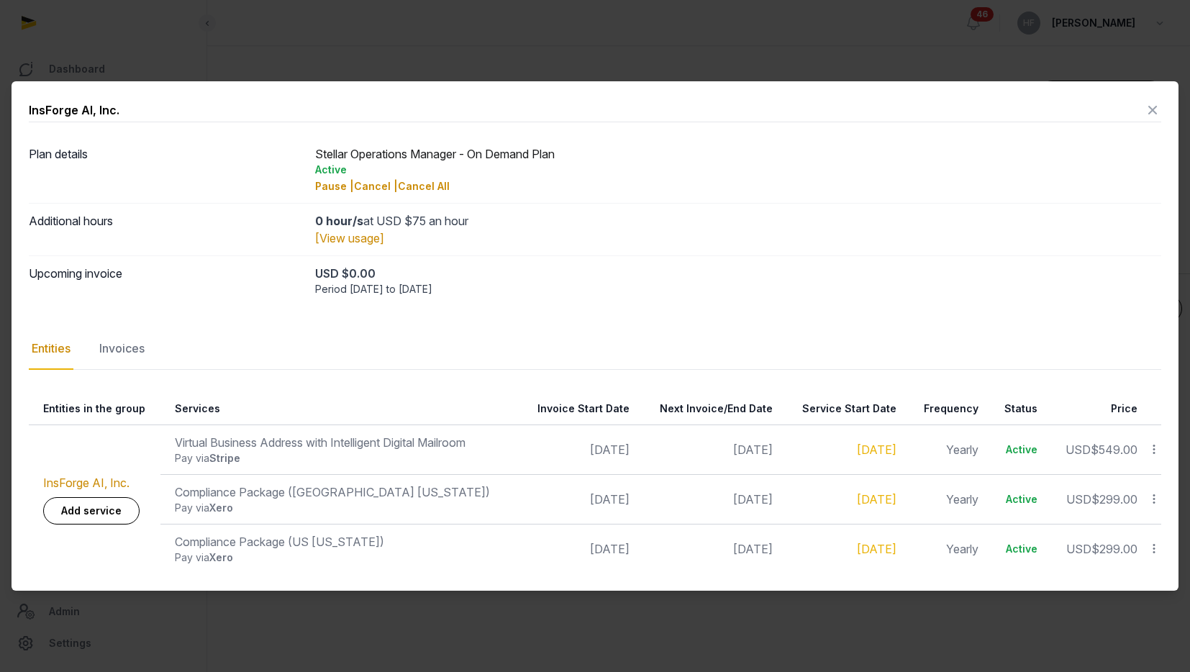
click at [1157, 108] on icon at bounding box center [1152, 110] width 17 height 23
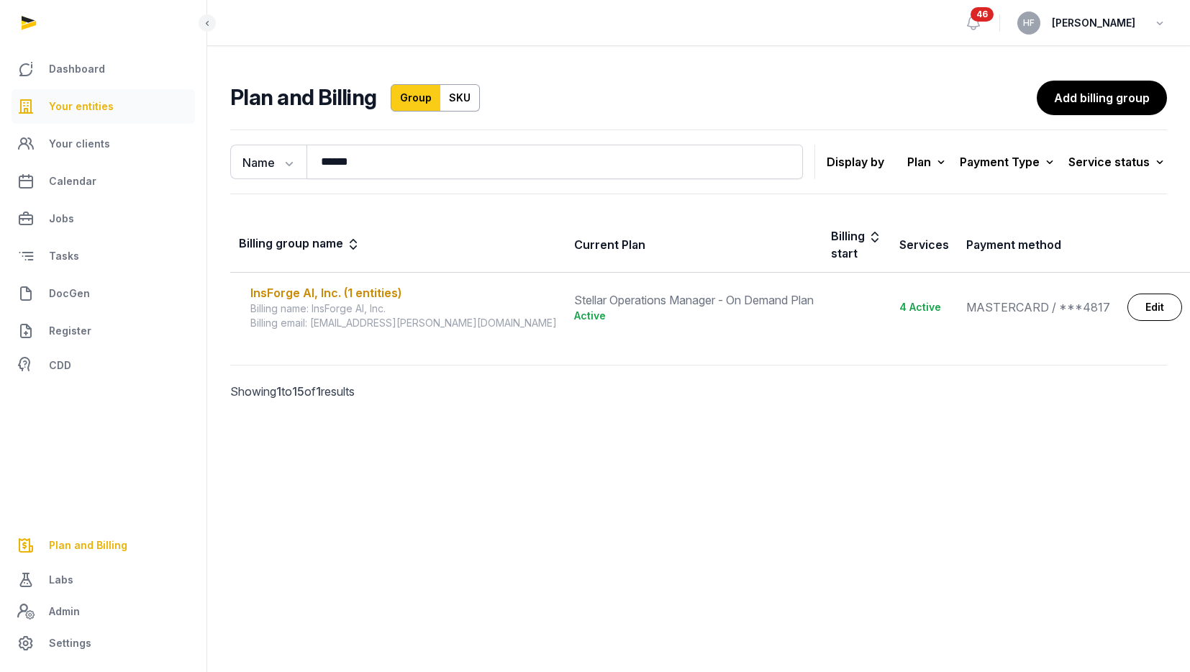
click at [99, 99] on span "Your entities" at bounding box center [81, 106] width 65 height 17
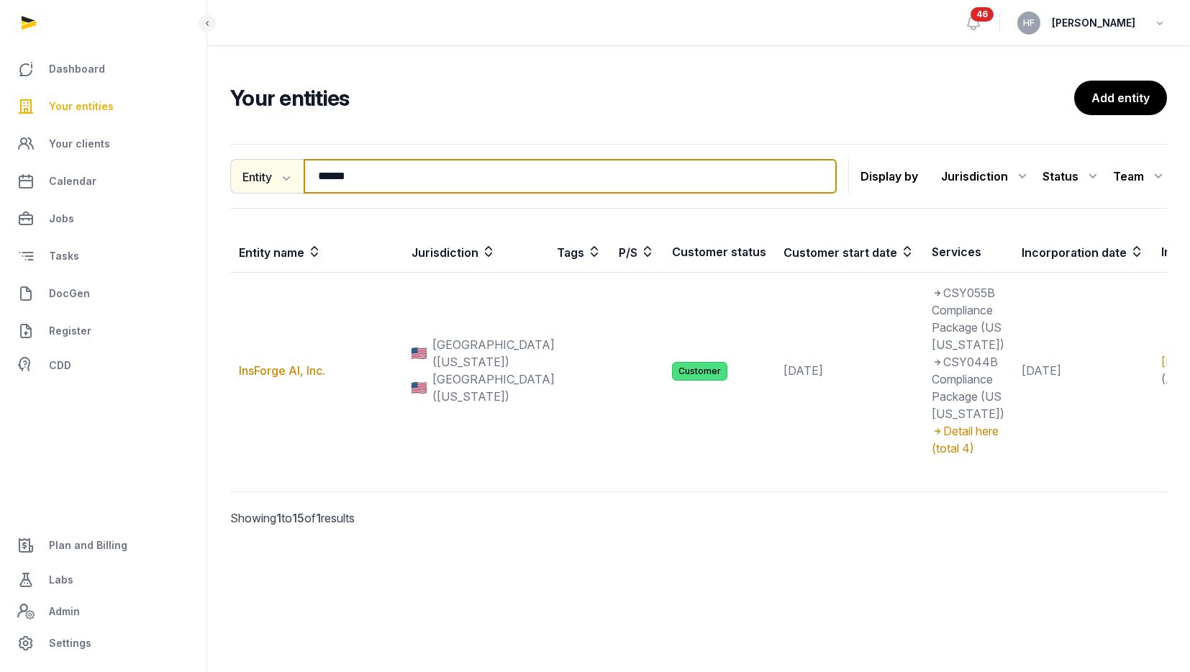
drag, startPoint x: 387, startPoint y: 188, endPoint x: 236, endPoint y: 163, distance: 153.2
click at [249, 165] on div "Entity Entity People Tags Services ****** Search" at bounding box center [533, 176] width 607 height 35
